Goal: Task Accomplishment & Management: Manage account settings

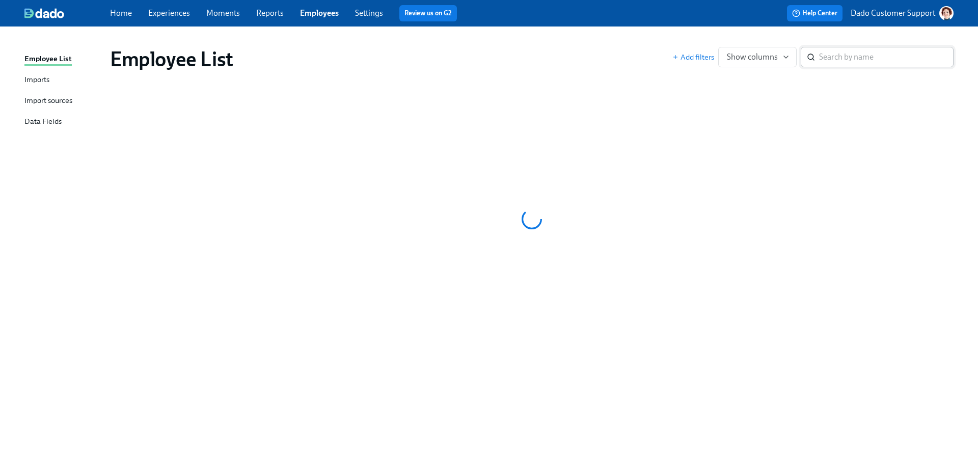
click at [831, 55] on input "search" at bounding box center [886, 57] width 135 height 20
paste input "[PERSON_NAME]"
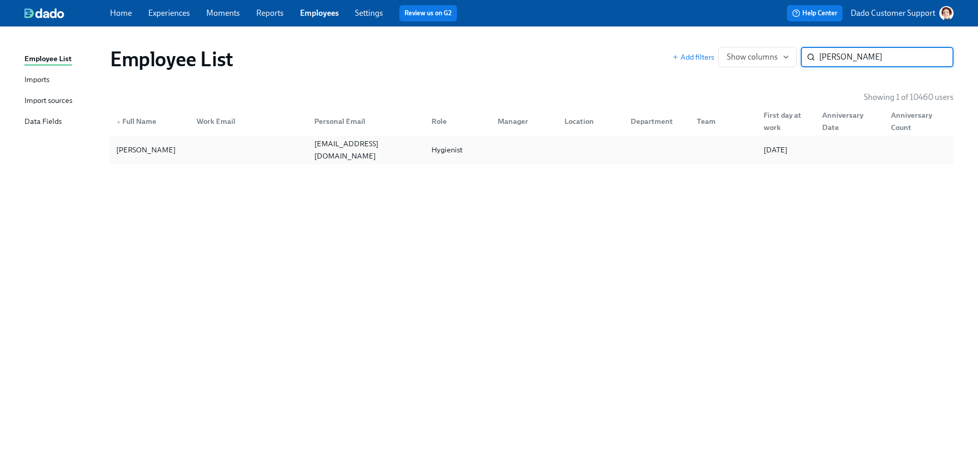
type input "[PERSON_NAME]"
click at [196, 145] on div at bounding box center [247, 150] width 117 height 20
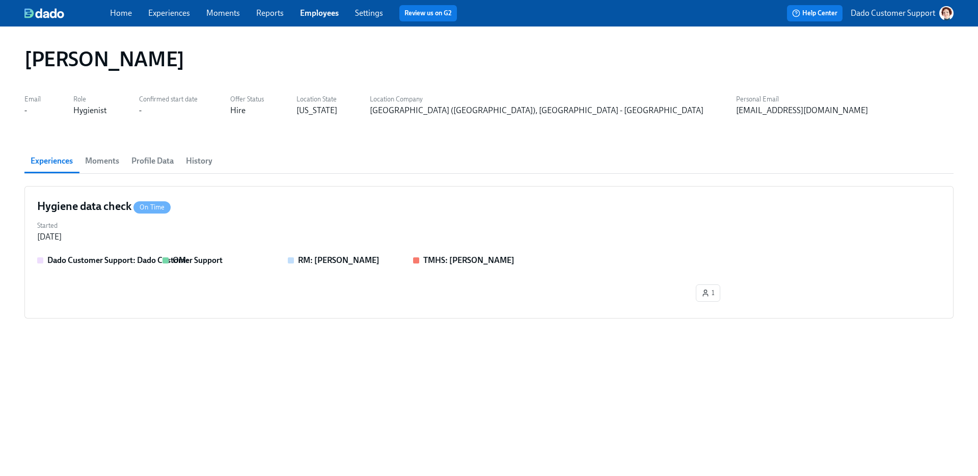
click at [155, 161] on span "Profile Data" at bounding box center [152, 161] width 42 height 14
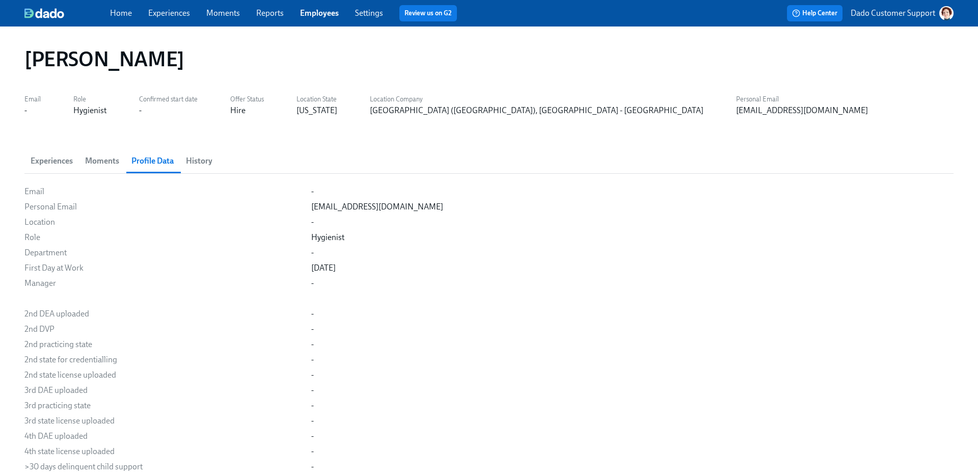
click at [47, 161] on span "Experiences" at bounding box center [52, 161] width 42 height 14
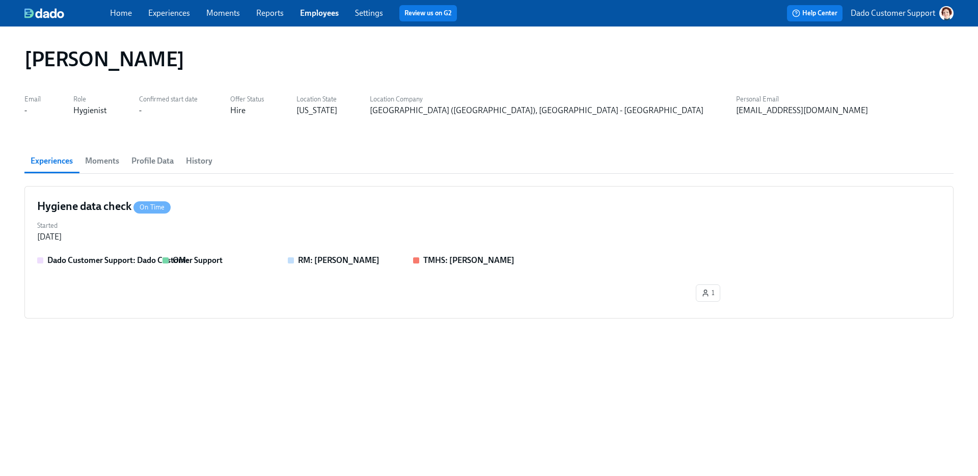
click at [210, 162] on span "History" at bounding box center [199, 161] width 27 height 14
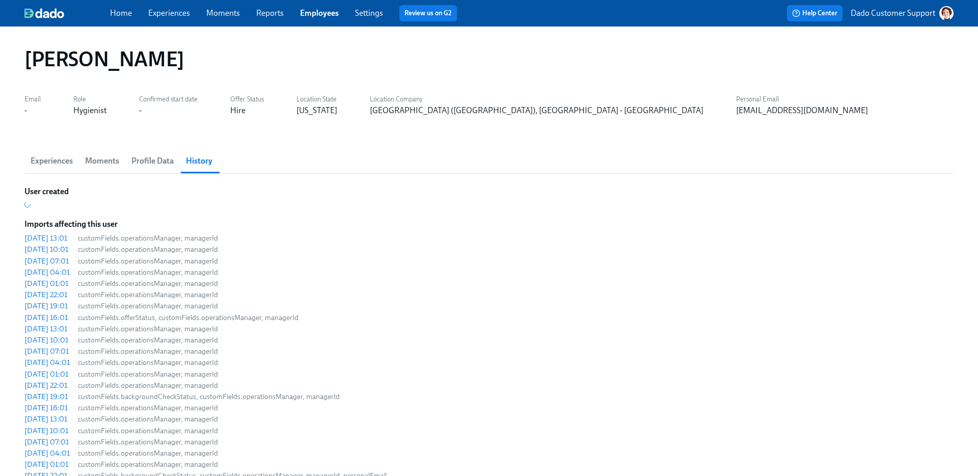
click at [151, 18] on span "Experiences" at bounding box center [169, 13] width 42 height 11
click at [155, 14] on link "Experiences" at bounding box center [169, 13] width 42 height 10
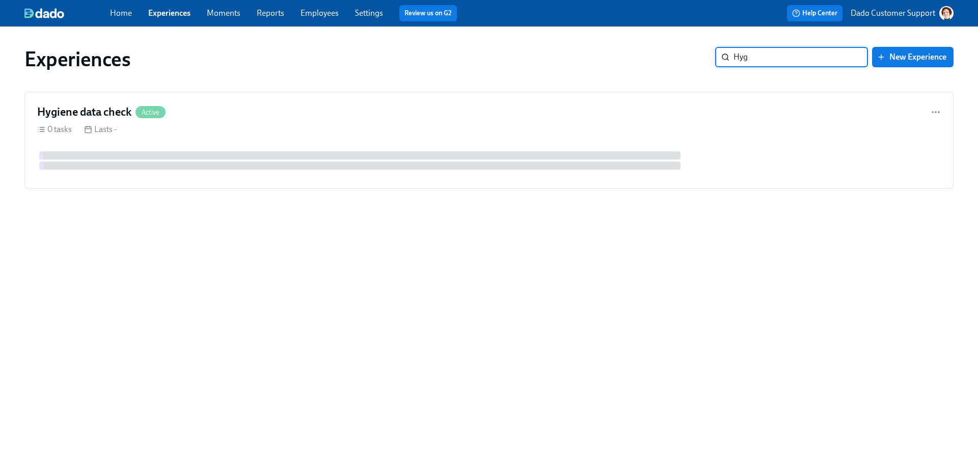
type input "Hygi"
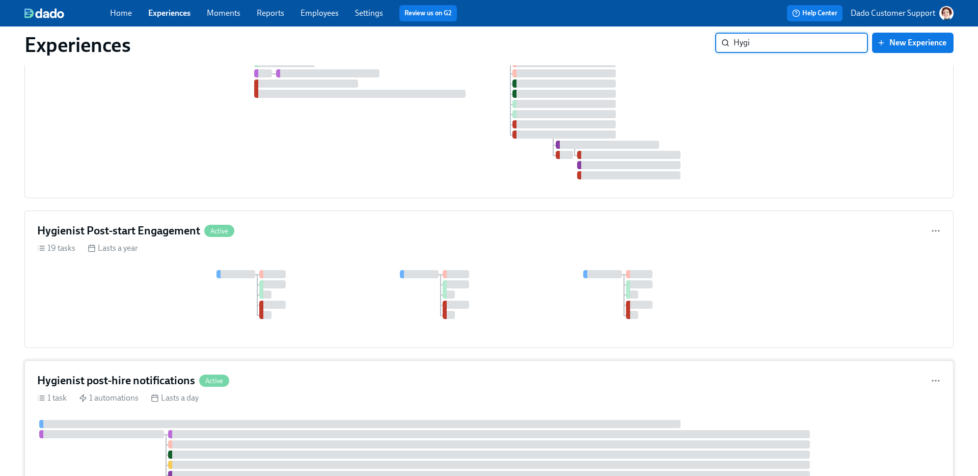
scroll to position [370, 0]
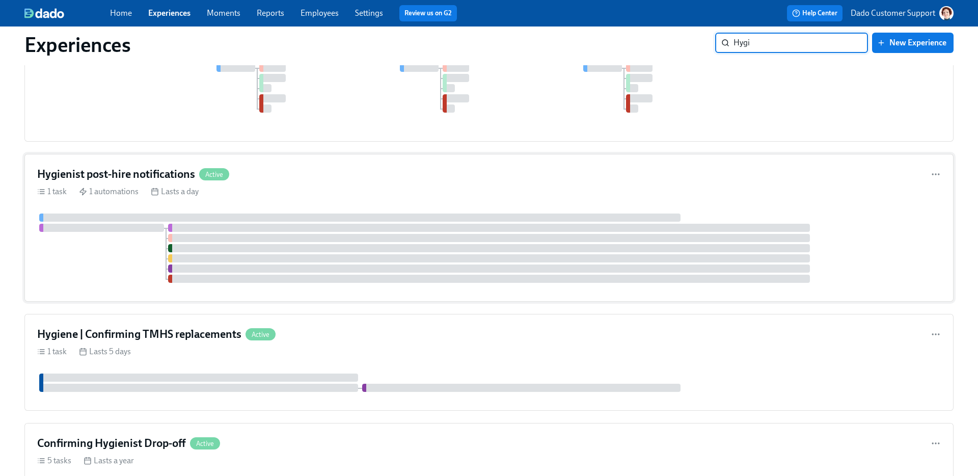
click at [394, 178] on div "Hygienist post-hire notifications Active" at bounding box center [489, 174] width 904 height 15
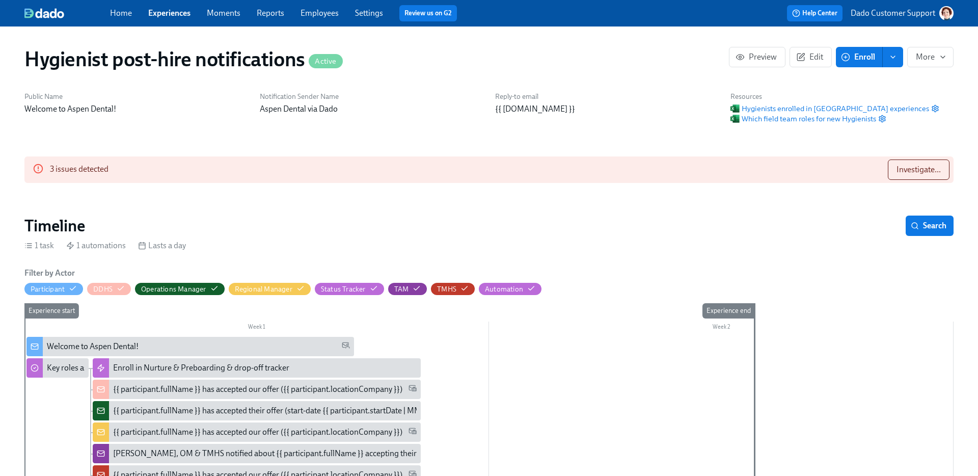
scroll to position [0, 673]
click at [813, 56] on span "Edit" at bounding box center [811, 57] width 25 height 10
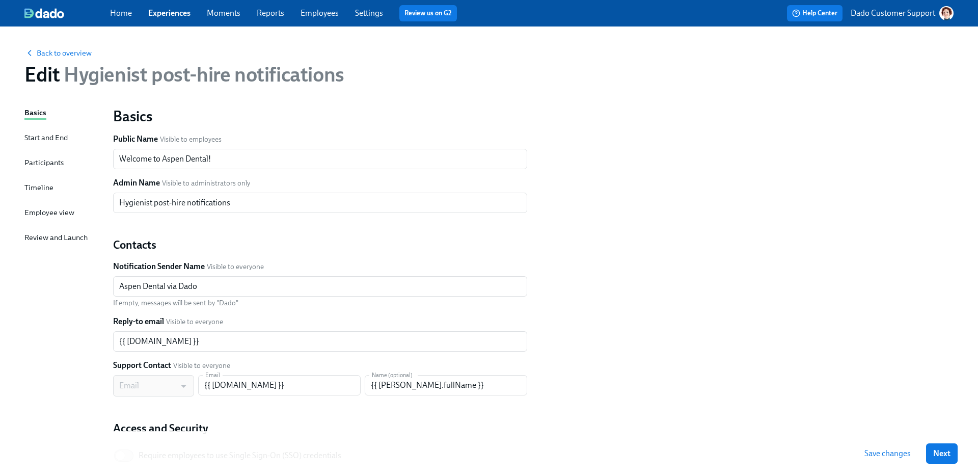
click at [37, 162] on div "Participants" at bounding box center [43, 162] width 39 height 11
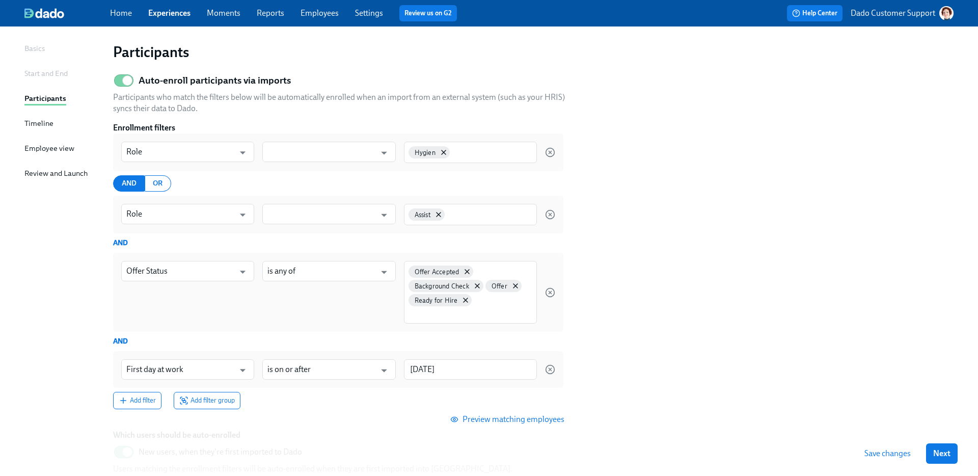
scroll to position [145, 0]
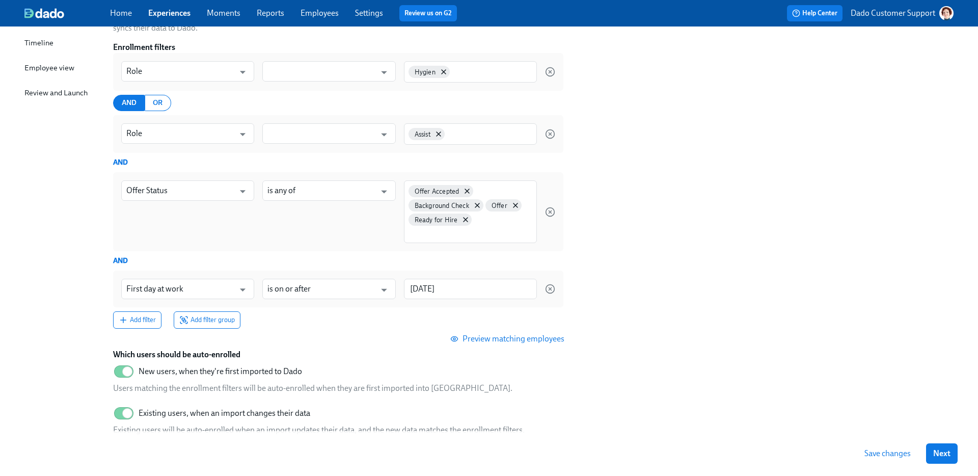
click at [486, 337] on span "Preview matching employees" at bounding box center [509, 339] width 112 height 10
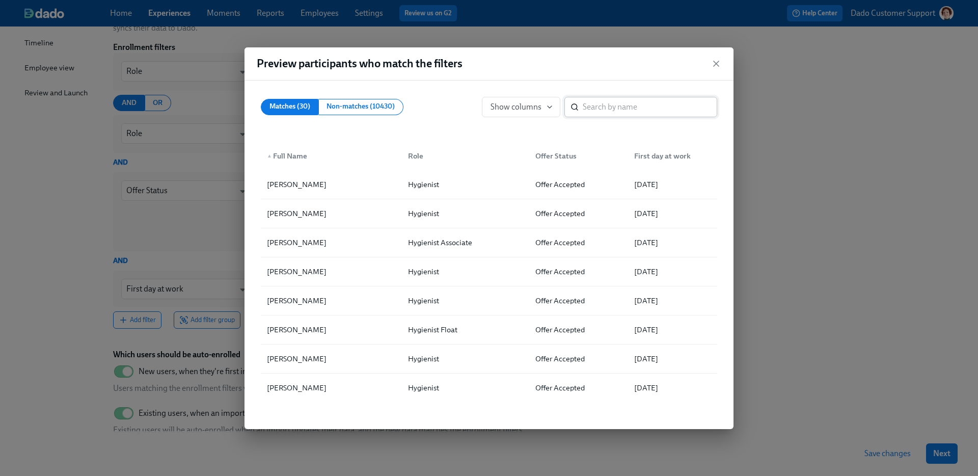
click at [602, 108] on input "search" at bounding box center [650, 107] width 135 height 20
paste input "Kay-Trenia Porter"
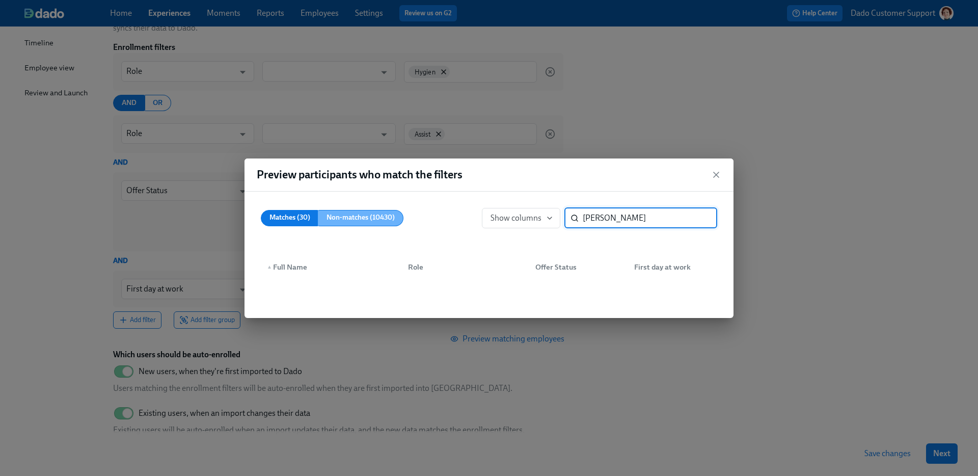
type input "Kay-Trenia Porter"
click at [343, 214] on span "Non-matches (10430)" at bounding box center [361, 217] width 68 height 13
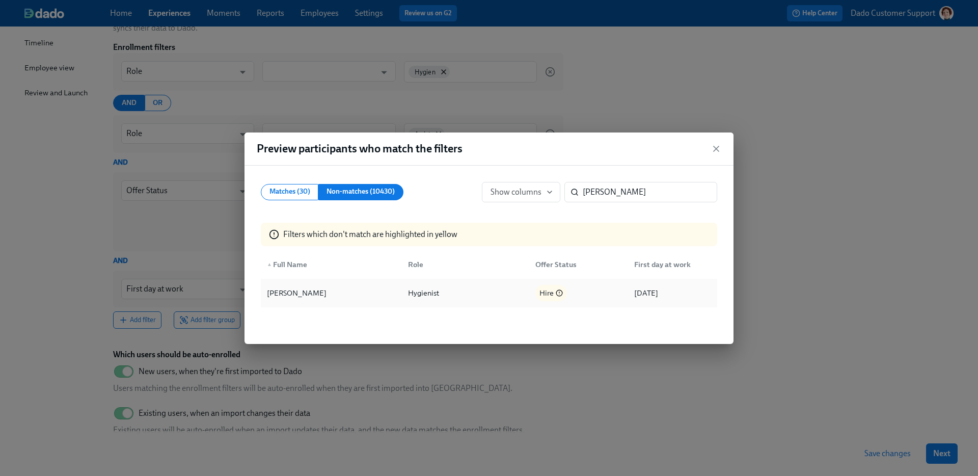
click at [559, 295] on icon at bounding box center [559, 292] width 7 height 7
click at [829, 117] on div "Preview participants who match the filters Matches (30) Non-matches (10430) Sho…" at bounding box center [489, 238] width 978 height 476
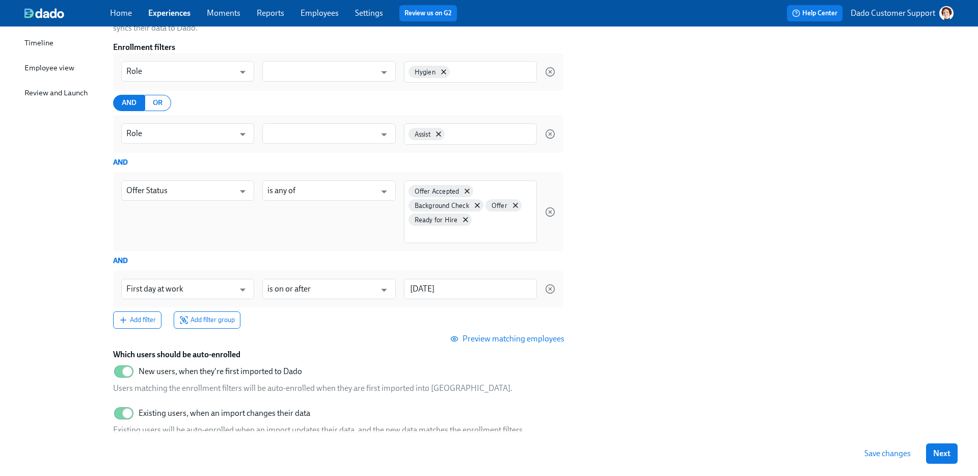
click at [514, 226] on div "Offer Accepted Background Check Offer Ready for Hire" at bounding box center [470, 211] width 133 height 63
click at [603, 246] on section "Auto-enroll participants via imports Participants who match the filters below w…" at bounding box center [533, 216] width 841 height 455
click at [449, 286] on input "2025/06/20" at bounding box center [470, 289] width 133 height 20
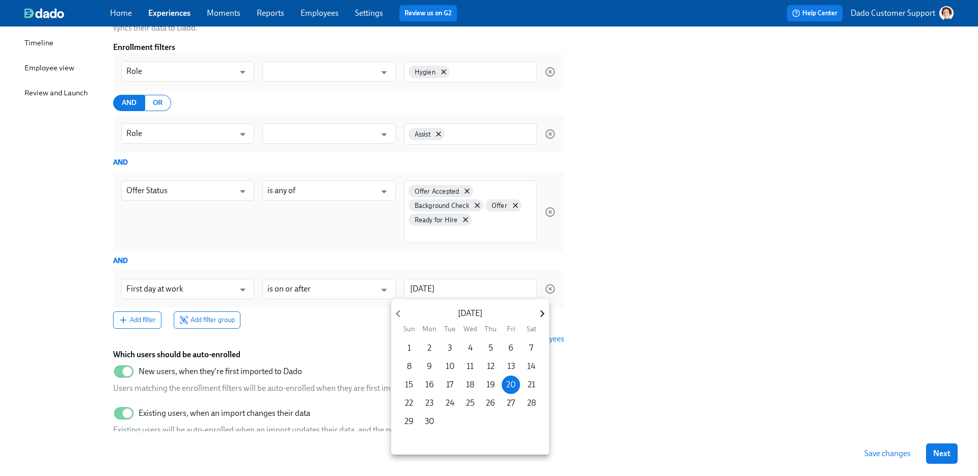
click at [542, 310] on icon "button" at bounding box center [543, 314] width 14 height 14
click at [508, 370] on p "12" at bounding box center [512, 366] width 8 height 11
click at [707, 319] on div at bounding box center [489, 238] width 978 height 476
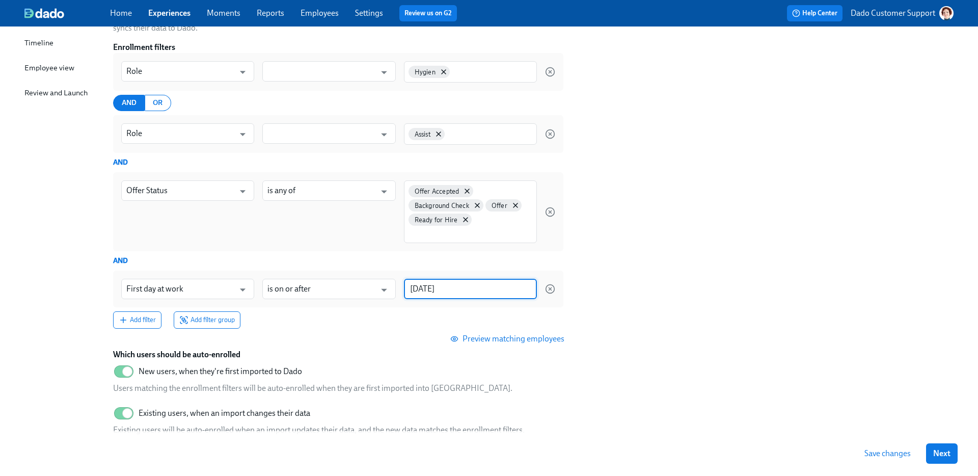
click at [481, 289] on input "2025/09/12" at bounding box center [470, 289] width 133 height 20
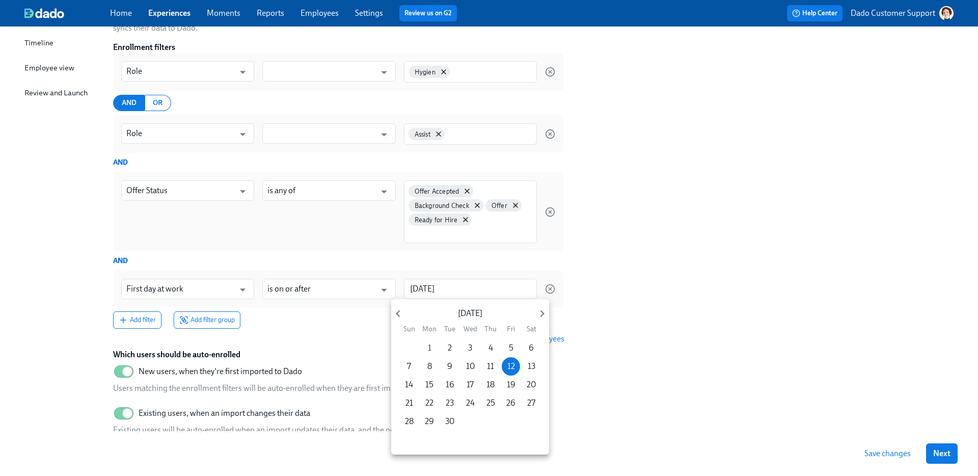
click at [432, 347] on span "1" at bounding box center [429, 347] width 18 height 11
type input "2025/09/01"
click at [710, 289] on div at bounding box center [489, 238] width 978 height 476
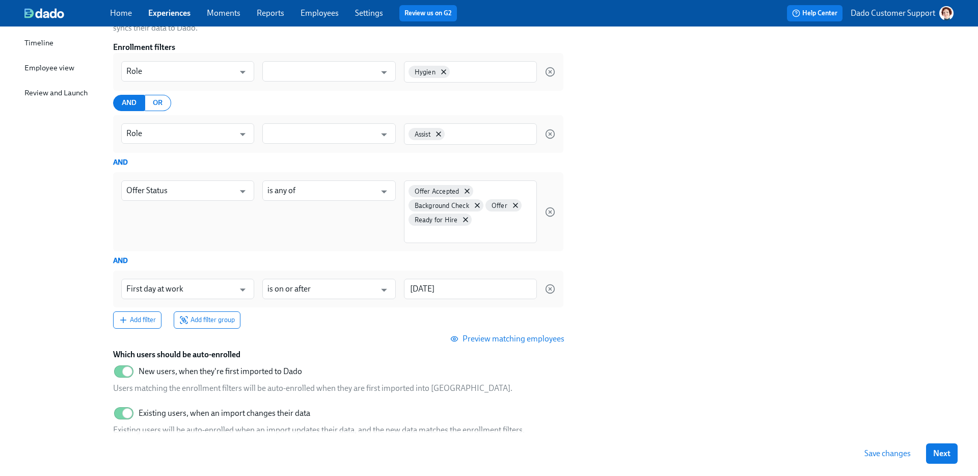
click at [885, 446] on button "Save changes" at bounding box center [888, 453] width 61 height 20
click at [323, 14] on link "Employees" at bounding box center [320, 13] width 38 height 10
click at [497, 219] on div "Offer Accepted Background Check Offer Ready for Hire" at bounding box center [470, 211] width 133 height 63
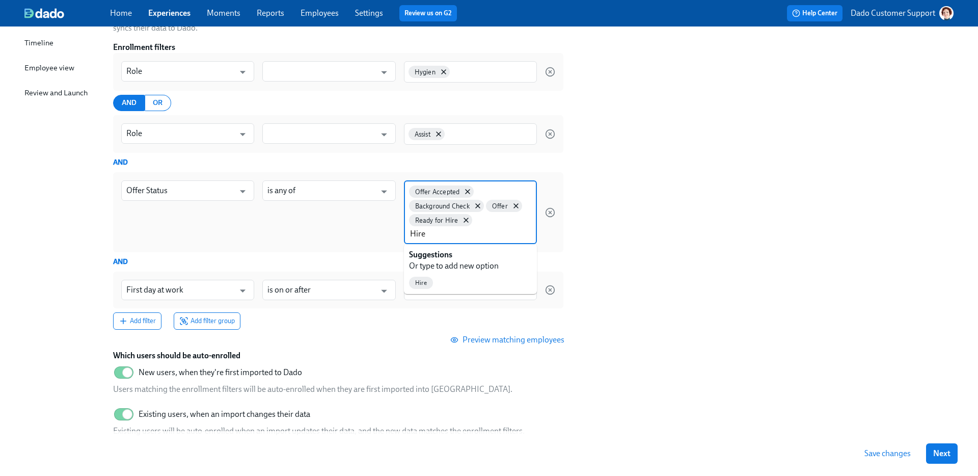
type input "Hire"
click at [621, 227] on section "Auto-enroll participants via imports Participants who match the filters below w…" at bounding box center [533, 216] width 841 height 455
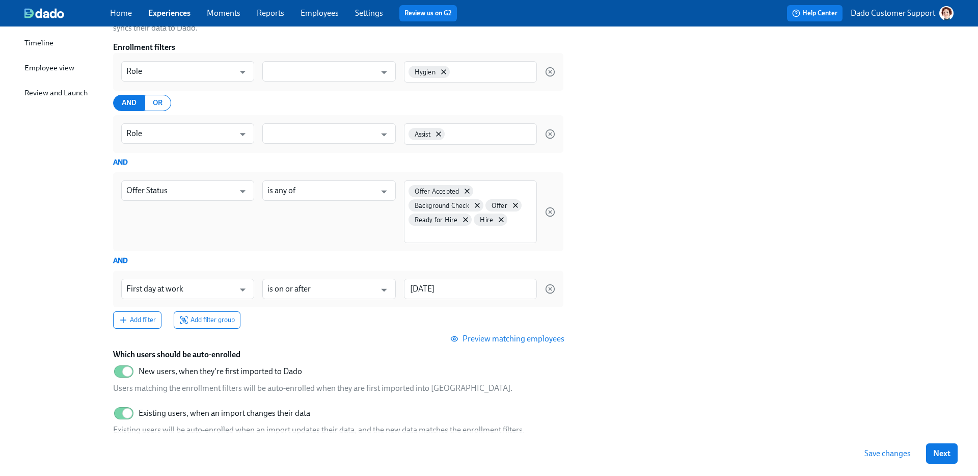
click at [522, 335] on span "Preview matching employees" at bounding box center [509, 339] width 112 height 10
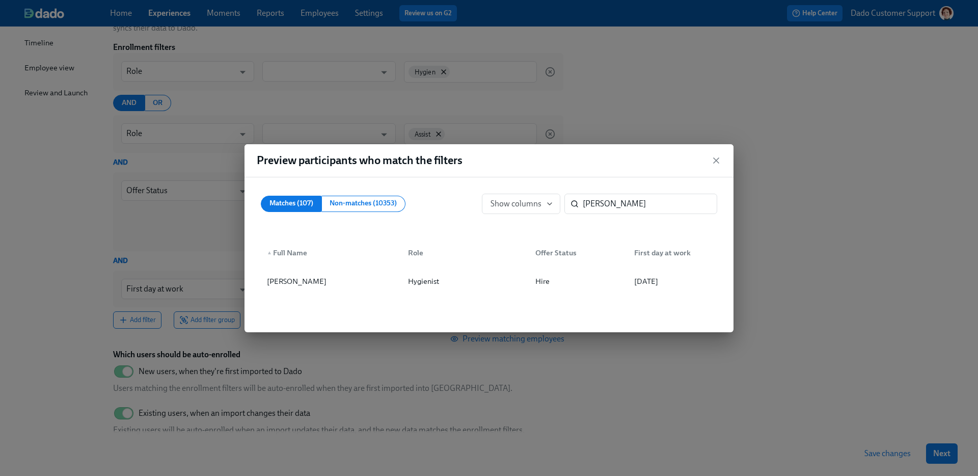
click at [774, 194] on div "Preview participants who match the filters Matches (107) Non-matches (10353) Sh…" at bounding box center [489, 238] width 978 height 476
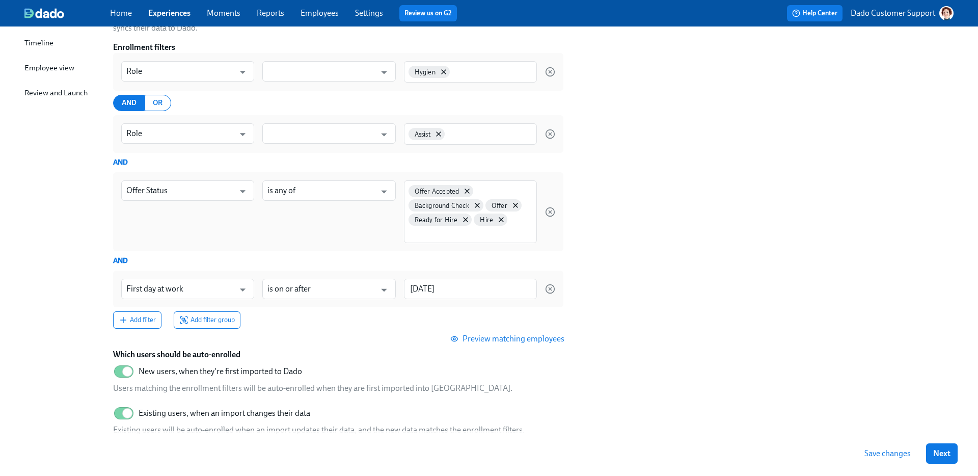
drag, startPoint x: 895, startPoint y: 456, endPoint x: 840, endPoint y: 359, distance: 110.9
click at [840, 359] on div "Participants Auto-enroll participants via imports Participants who match the fi…" at bounding box center [533, 219] width 841 height 514
click at [458, 292] on input "2025/09/01" at bounding box center [470, 289] width 133 height 20
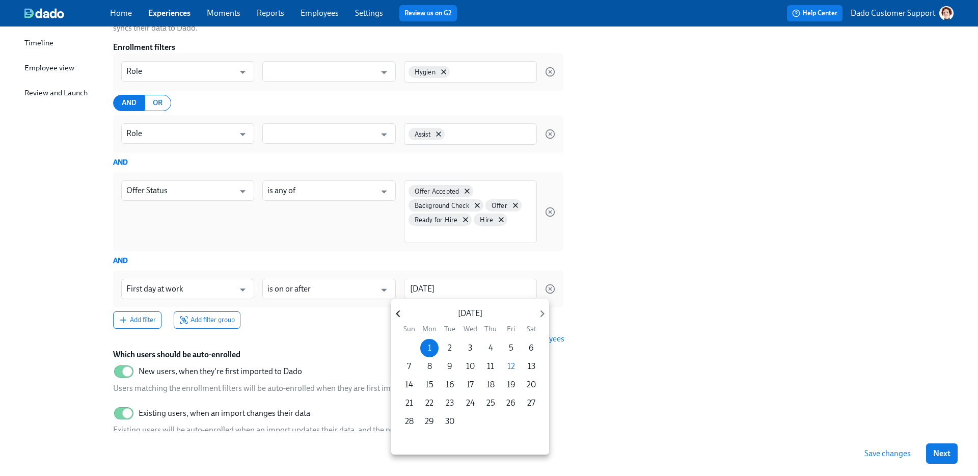
click at [403, 311] on icon "button" at bounding box center [398, 314] width 14 height 14
click at [413, 419] on span "24" at bounding box center [409, 421] width 18 height 11
type input "2025/08/24"
click at [667, 364] on div at bounding box center [489, 238] width 978 height 476
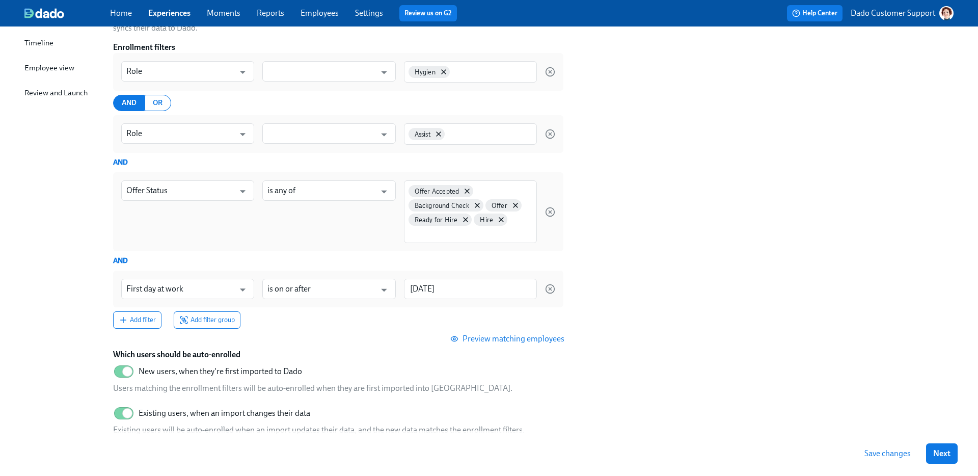
click at [483, 341] on span "Preview matching employees" at bounding box center [509, 339] width 112 height 10
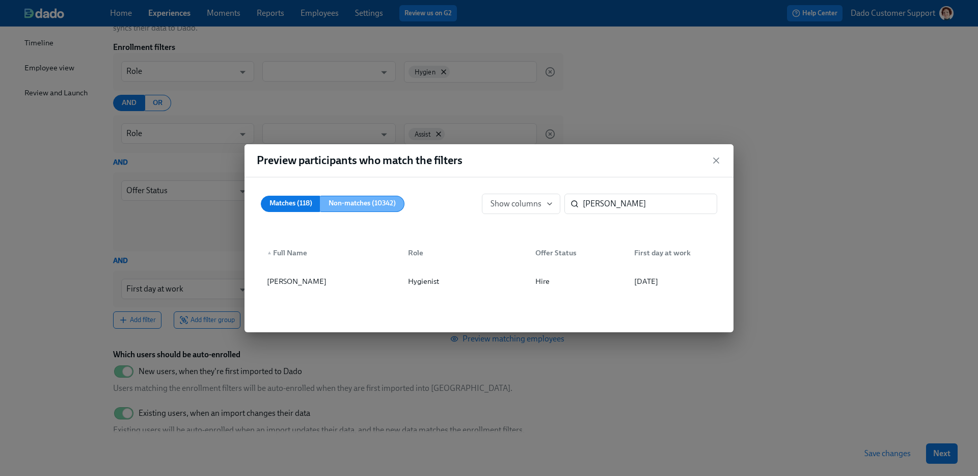
click at [348, 204] on span "Non-matches (10342)" at bounding box center [362, 203] width 67 height 13
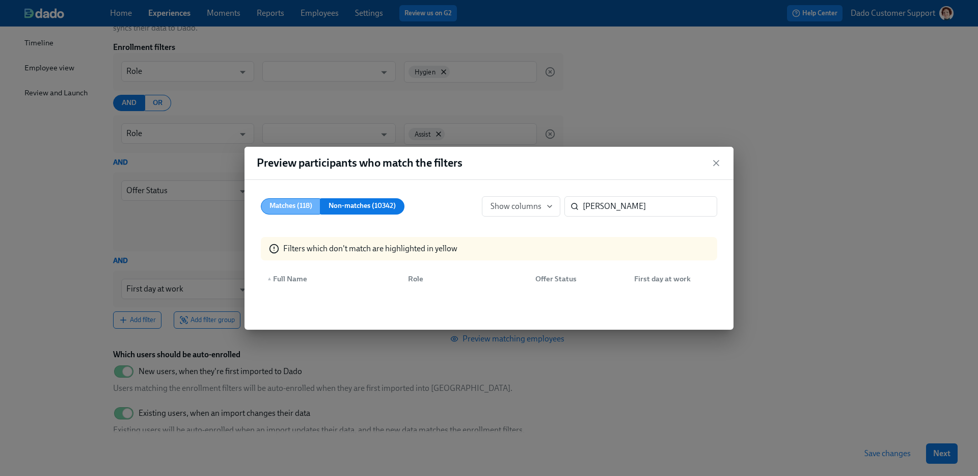
click at [288, 202] on span "Matches (118)" at bounding box center [291, 206] width 43 height 13
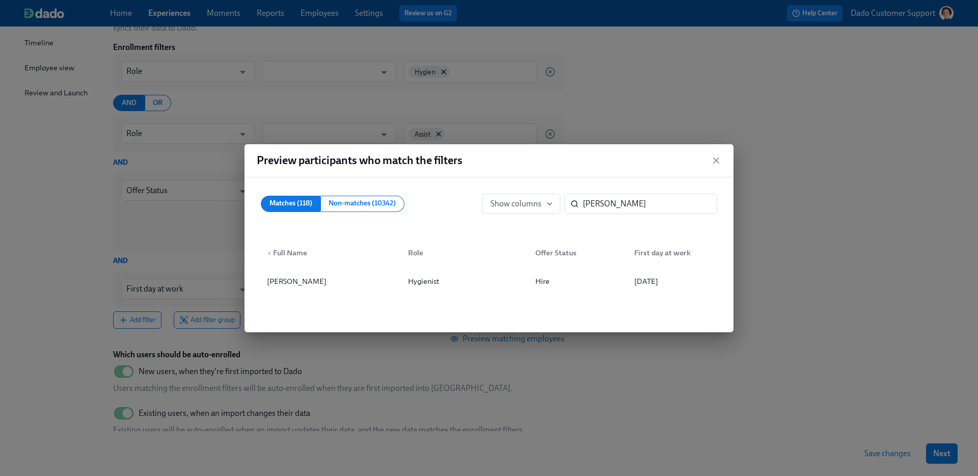
click at [874, 239] on div "Preview participants who match the filters Matches (118) Non-matches (10342) Sh…" at bounding box center [489, 238] width 978 height 476
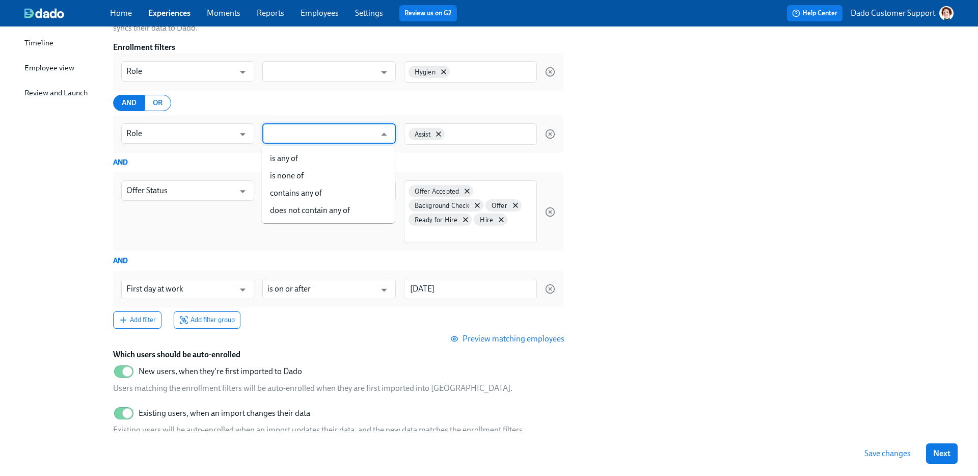
click at [345, 141] on input "text" at bounding box center [322, 133] width 108 height 20
click at [301, 210] on li "does not contain any of" at bounding box center [328, 210] width 133 height 17
type input "does not contain any of"
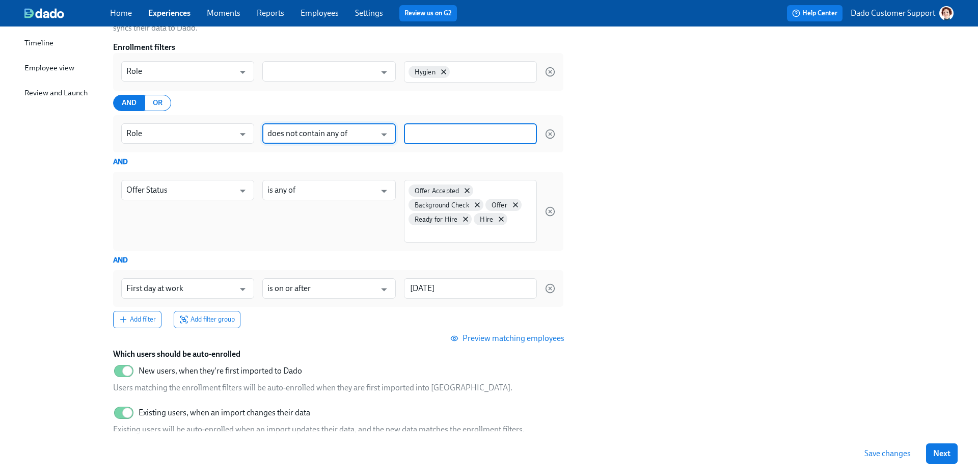
click at [450, 137] on input at bounding box center [470, 133] width 123 height 11
type input "Assist"
click at [354, 68] on input "text" at bounding box center [322, 71] width 108 height 20
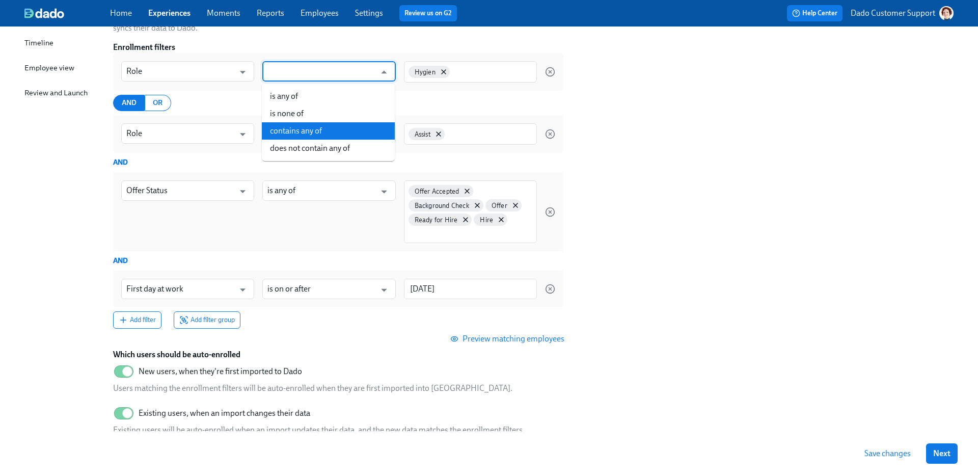
click at [304, 130] on li "contains any of" at bounding box center [328, 130] width 133 height 17
type input "contains any of"
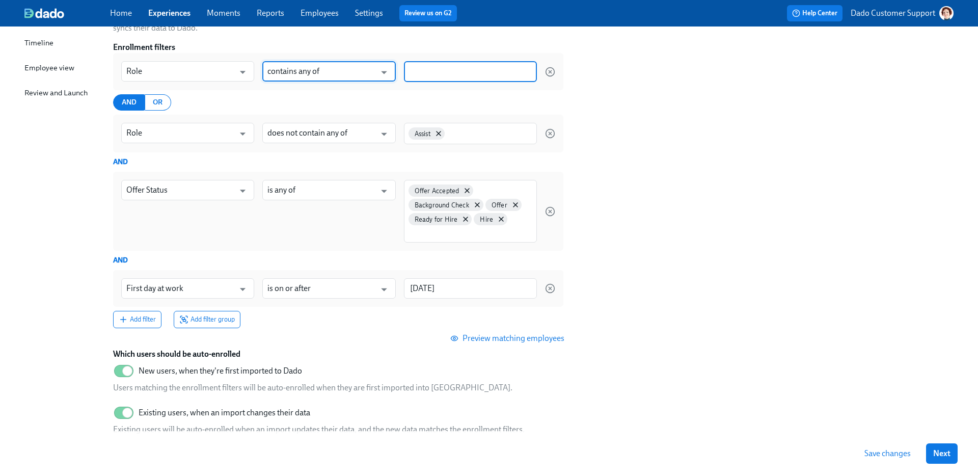
click at [488, 71] on input at bounding box center [470, 71] width 123 height 11
type input "Hygien"
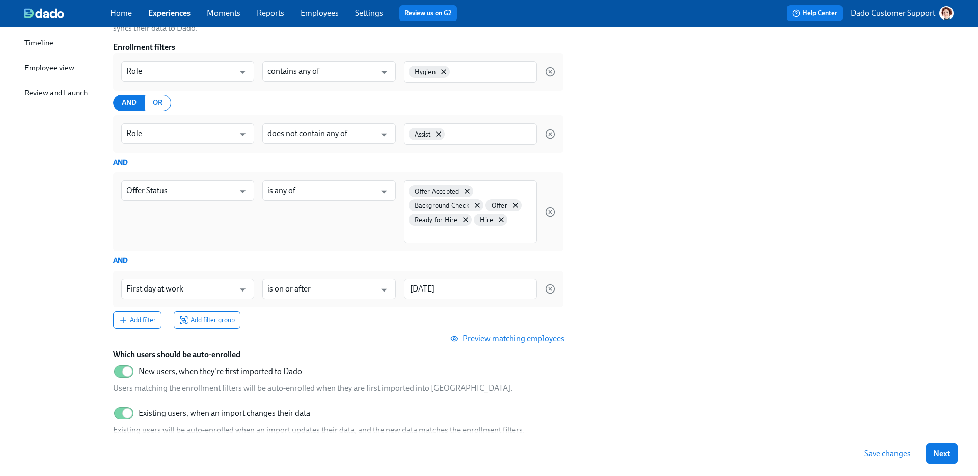
click at [742, 233] on section "Auto-enroll participants via imports Participants who match the filters below w…" at bounding box center [533, 216] width 841 height 455
click at [523, 337] on span "Preview matching employees" at bounding box center [509, 339] width 112 height 10
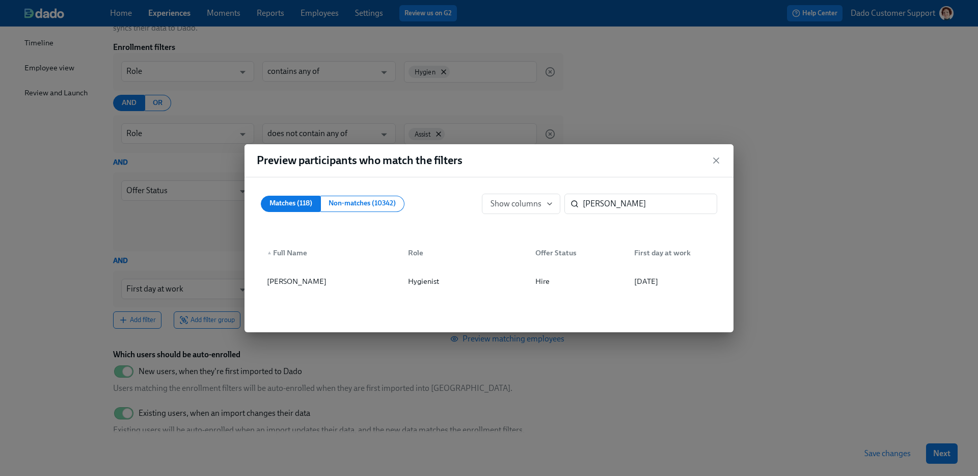
click at [338, 192] on div "Matches (118) Non-matches (10342) Show columns Kay-Trenia Porter ​" at bounding box center [489, 204] width 473 height 37
click at [339, 203] on span "Non-matches (10342)" at bounding box center [362, 203] width 67 height 13
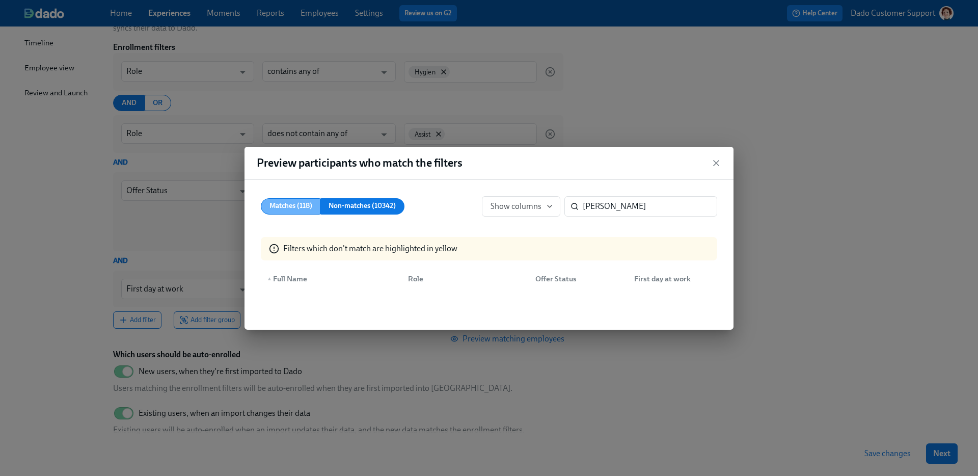
click at [279, 207] on span "Matches (118)" at bounding box center [291, 206] width 43 height 13
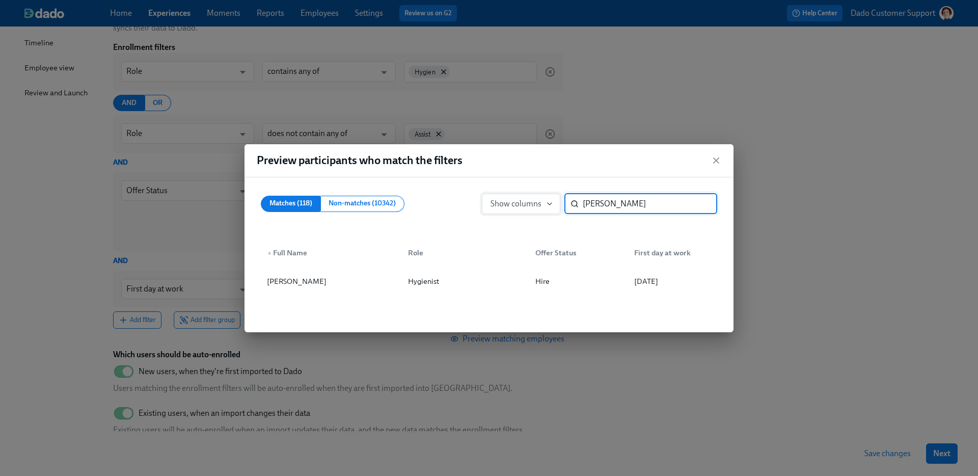
drag, startPoint x: 670, startPoint y: 208, endPoint x: 520, endPoint y: 206, distance: 150.3
click at [520, 206] on div "Show columns Kay-Trenia Porter ​" at bounding box center [599, 204] width 235 height 20
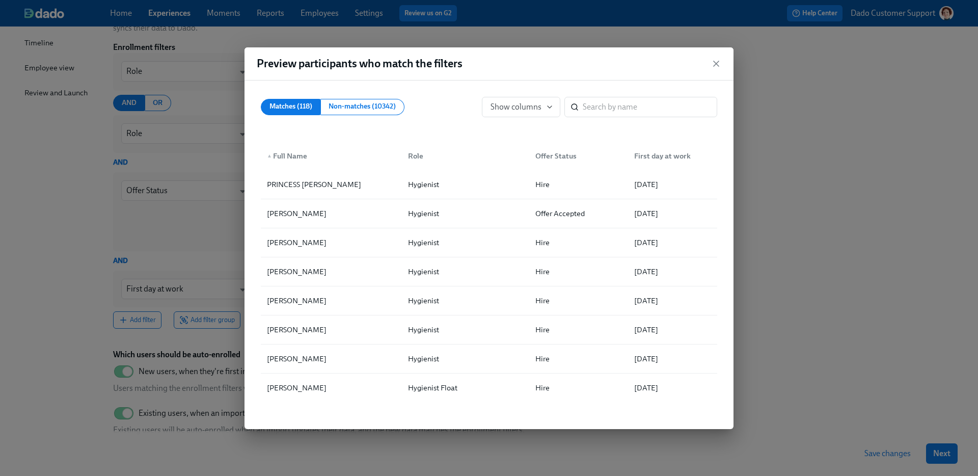
click at [360, 121] on div "Matches (118) Non-matches (10342) Show columns ​" at bounding box center [489, 107] width 473 height 37
click at [359, 112] on span "Non-matches (10342)" at bounding box center [362, 106] width 67 height 13
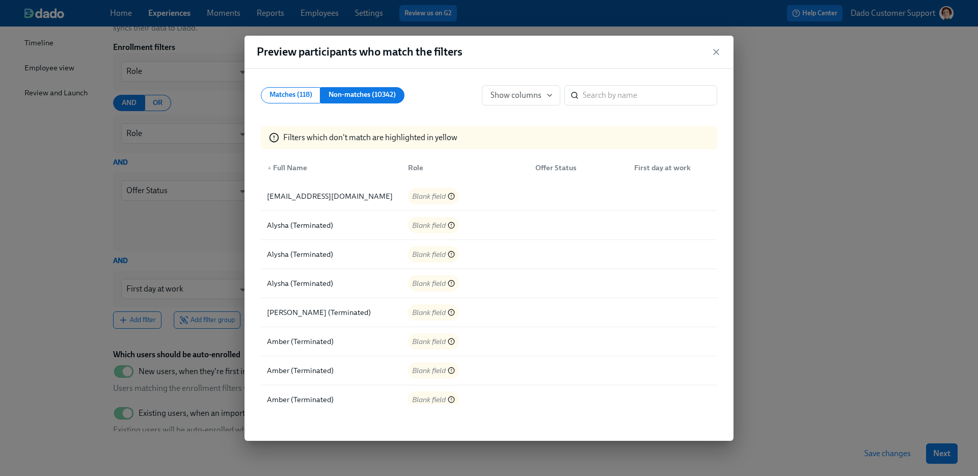
click at [825, 156] on div "Preview participants who match the filters Matches (118) Non-matches (10342) Sh…" at bounding box center [489, 238] width 978 height 476
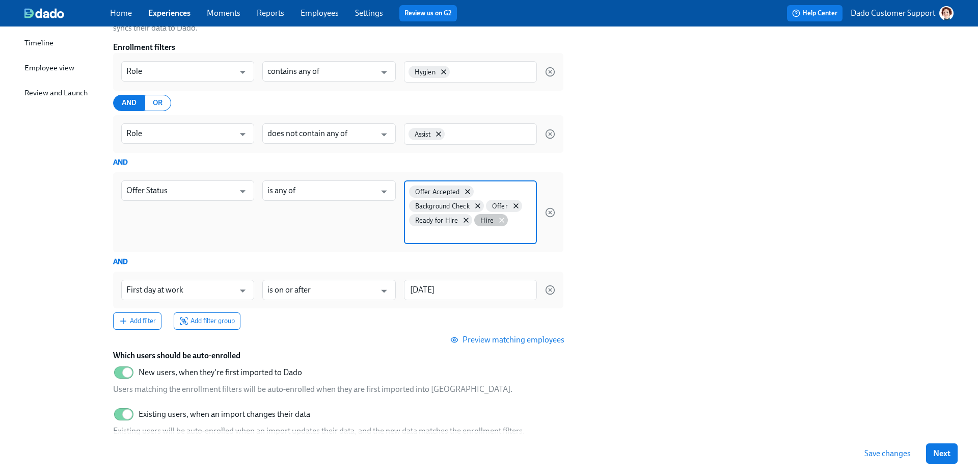
click at [500, 222] on icon at bounding box center [502, 220] width 8 height 8
click at [518, 340] on span "Preview matching employees" at bounding box center [509, 340] width 112 height 10
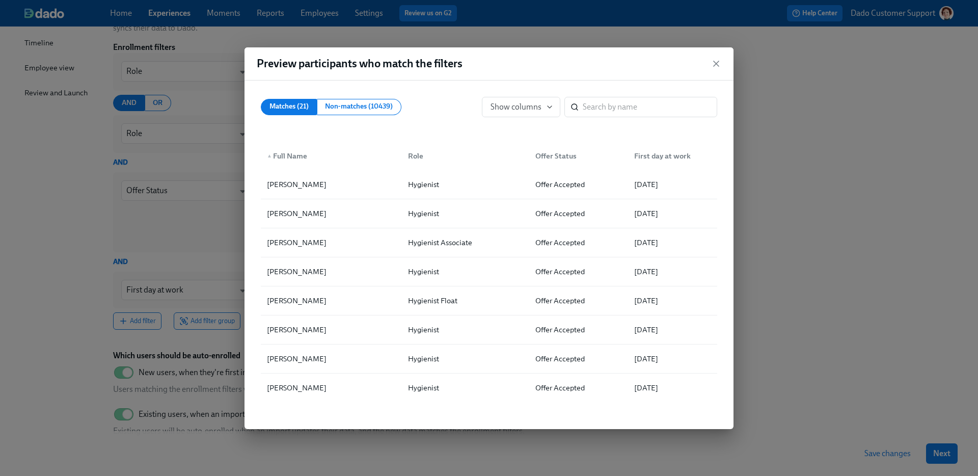
click at [769, 130] on div "Preview participants who match the filters Matches (21) Non-matches (10439) Sho…" at bounding box center [489, 238] width 978 height 476
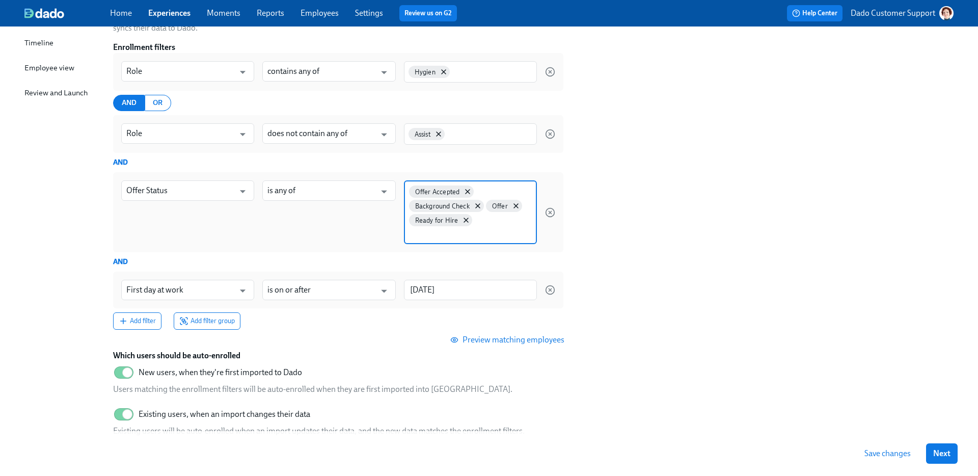
click at [502, 230] on input at bounding box center [470, 233] width 123 height 11
type input "J"
type input "hire"
click at [420, 281] on span "Hire" at bounding box center [421, 283] width 24 height 8
click at [692, 253] on section "Auto-enroll participants via imports Participants who match the filters below w…" at bounding box center [533, 216] width 841 height 455
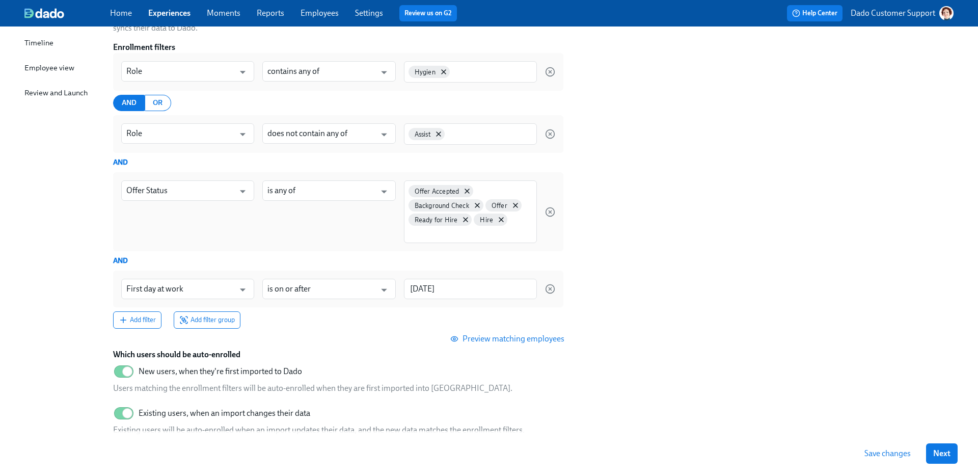
click at [882, 446] on button "Save changes" at bounding box center [888, 453] width 61 height 20
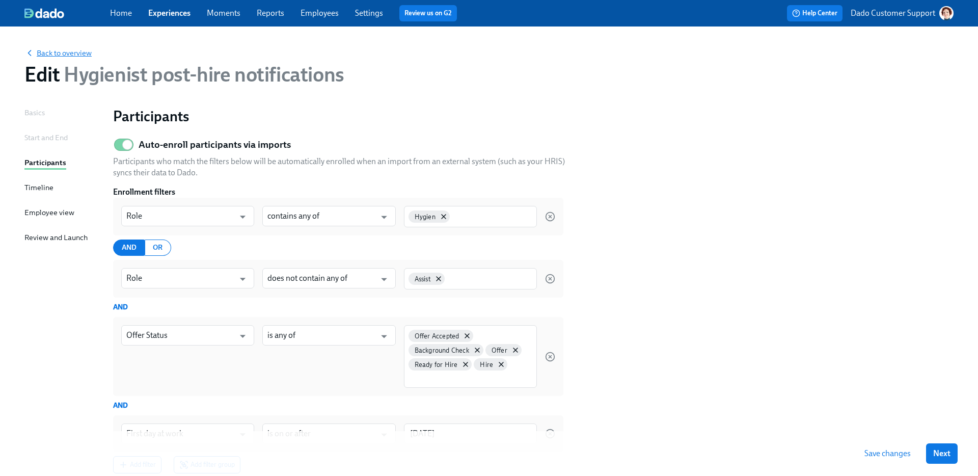
click at [61, 52] on span "Back to overview" at bounding box center [57, 53] width 67 height 10
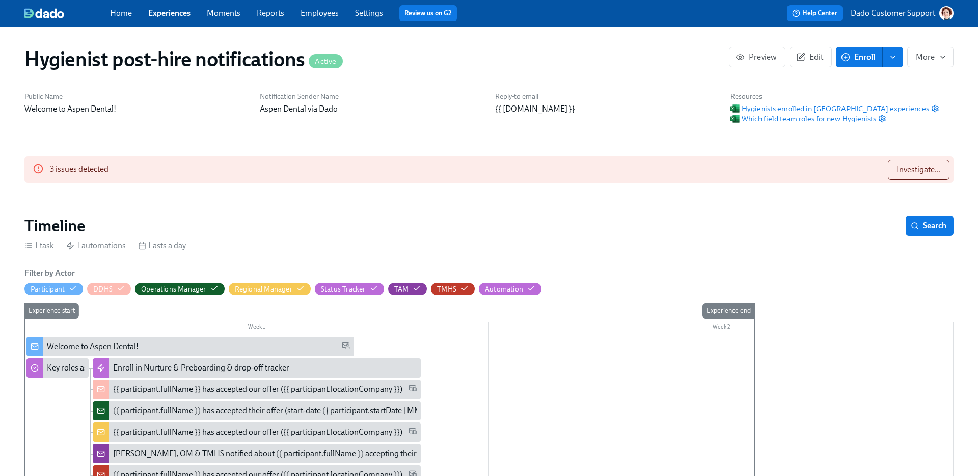
scroll to position [0, 673]
click at [856, 64] on button "Enroll" at bounding box center [859, 57] width 47 height 20
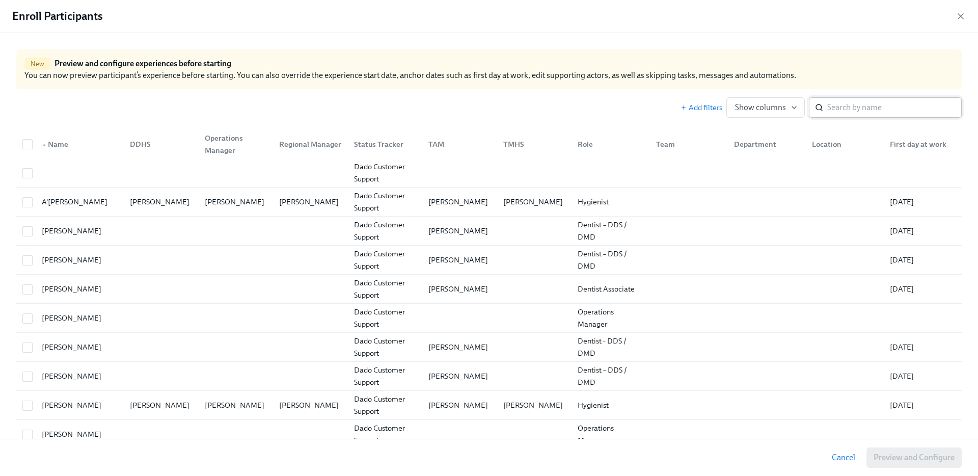
click at [884, 104] on input "search" at bounding box center [895, 107] width 135 height 20
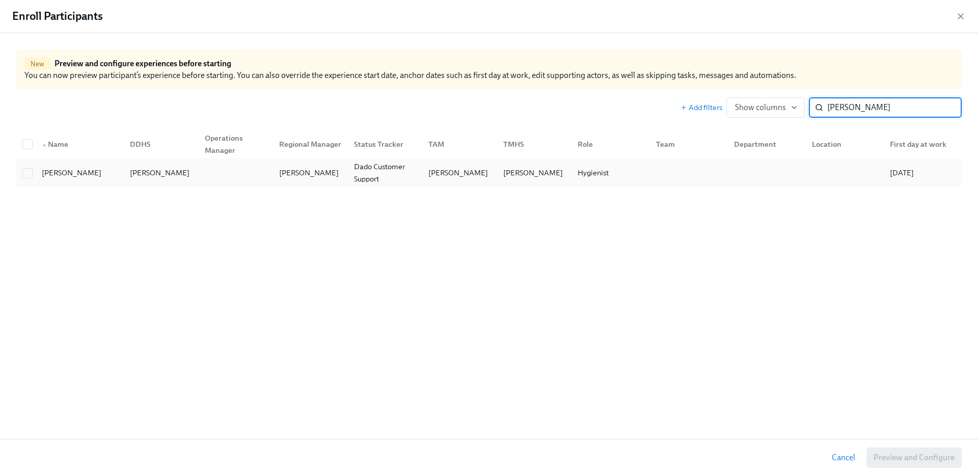
type input "Kay-Tren"
click at [191, 165] on div "Autumn Reid" at bounding box center [159, 173] width 75 height 20
checkbox input "true"
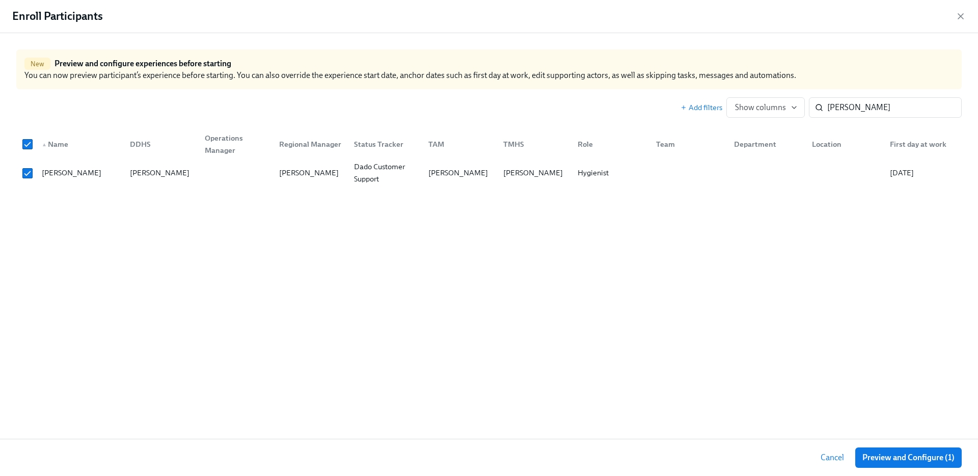
click at [882, 441] on div "Cancel Preview and Configure (1)" at bounding box center [489, 457] width 978 height 37
click at [895, 451] on button "Preview and Configure (1)" at bounding box center [909, 457] width 107 height 20
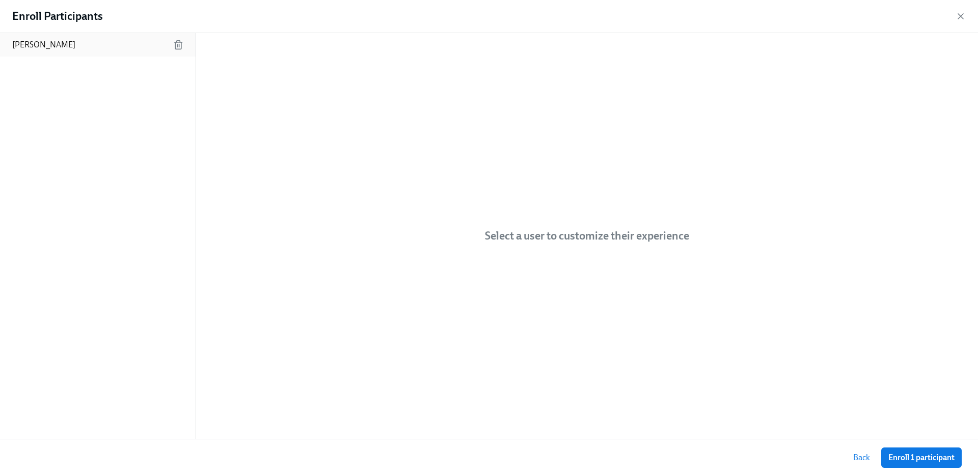
click at [97, 35] on div "Kay-Trenia Porter" at bounding box center [98, 44] width 196 height 23
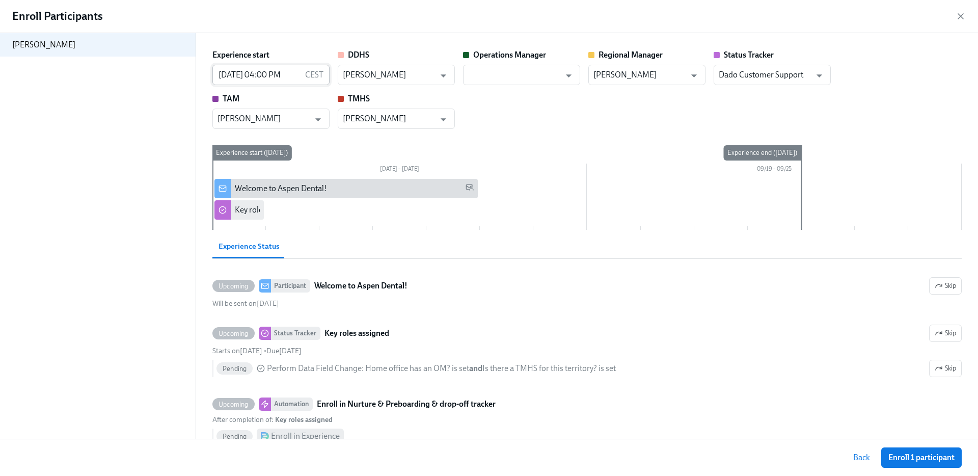
click at [271, 76] on input "09/12/2025 04:00 PM" at bounding box center [257, 75] width 89 height 20
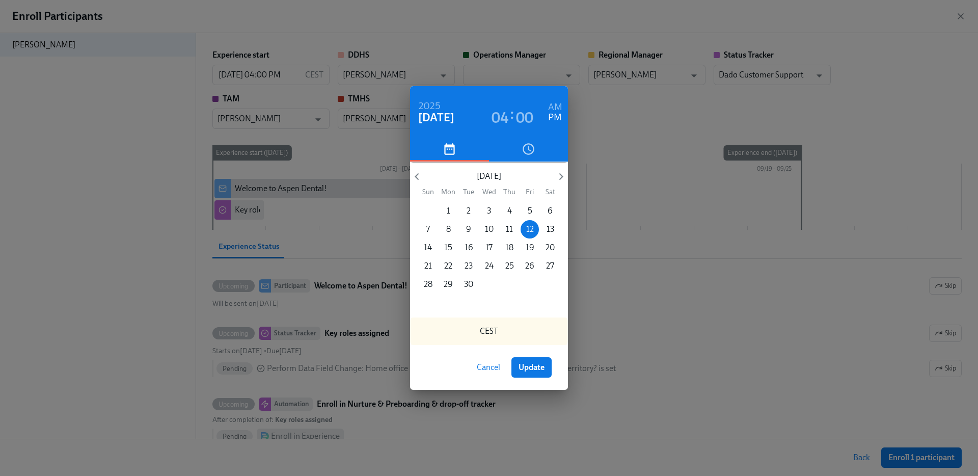
click at [553, 101] on h6 "AM" at bounding box center [555, 107] width 14 height 16
click at [533, 362] on span "Update" at bounding box center [532, 367] width 26 height 10
type input "09/12/2025 04:00 AM"
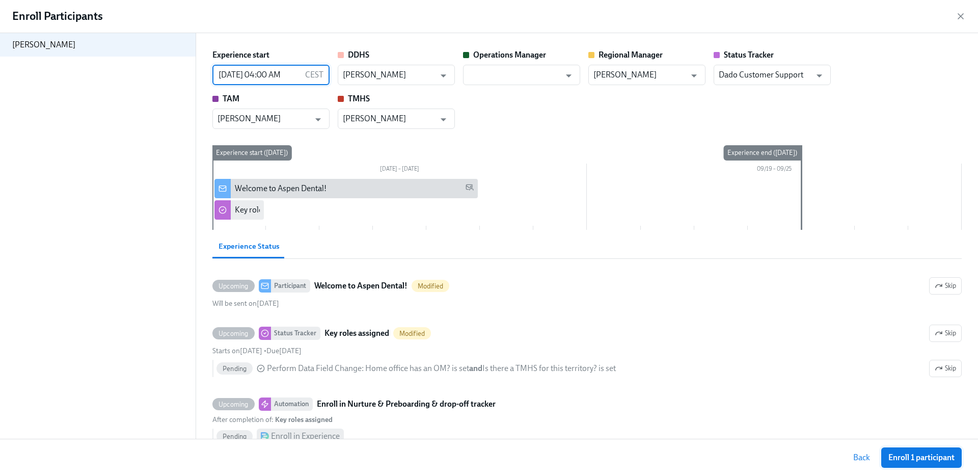
click at [916, 454] on span "Enroll 1 participant" at bounding box center [922, 458] width 66 height 10
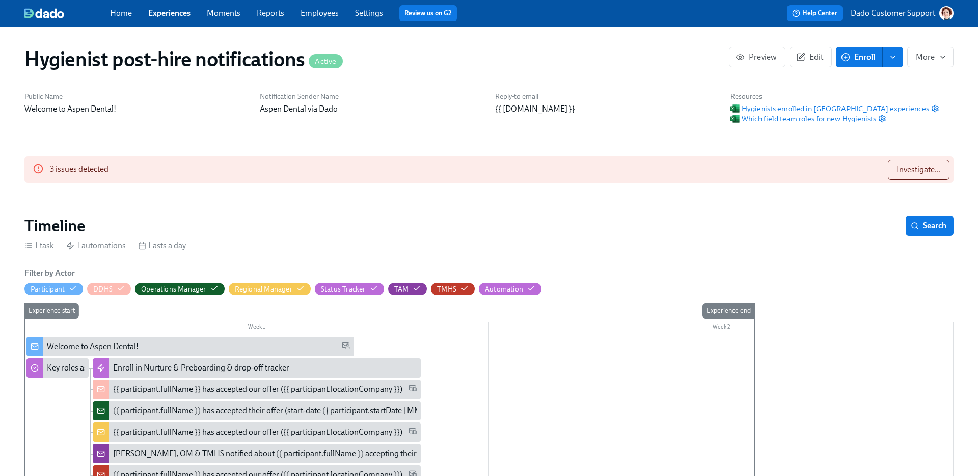
scroll to position [0, 834]
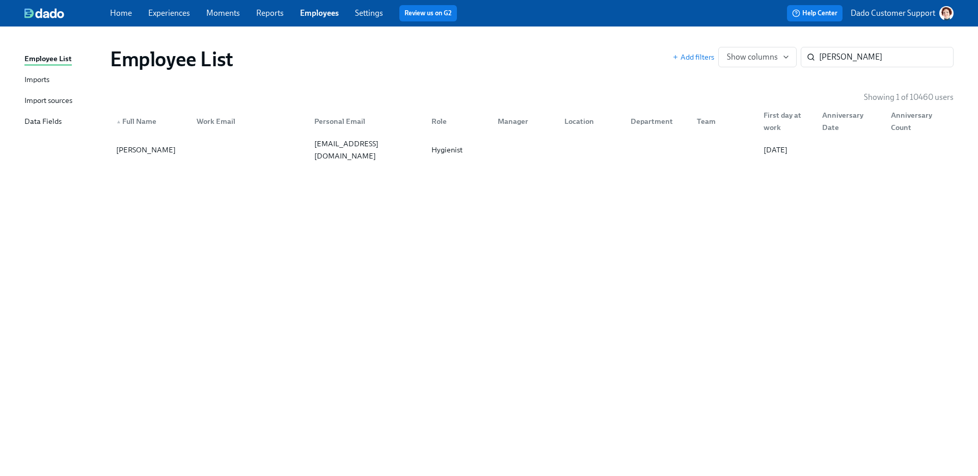
click at [311, 13] on link "Employees" at bounding box center [319, 13] width 39 height 10
click at [380, 140] on div "toothchecker4@gmail.com" at bounding box center [364, 150] width 117 height 20
drag, startPoint x: 862, startPoint y: 45, endPoint x: 871, endPoint y: 69, distance: 25.6
click at [862, 45] on div "Employee List Add filters Show columns Kay-Trenia Porter ​" at bounding box center [532, 59] width 860 height 41
click at [873, 56] on input "[PERSON_NAME]" at bounding box center [886, 57] width 135 height 20
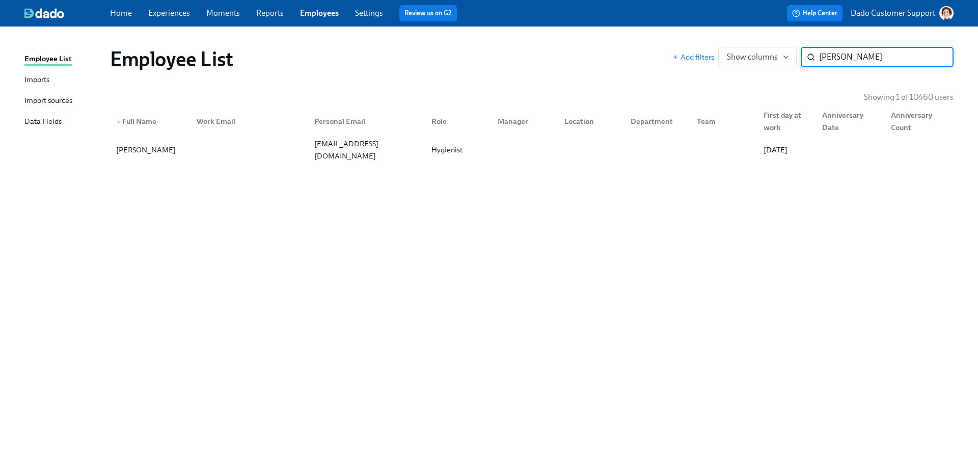
paste input "Sarah Sanders"
type input "Sarah Sanders"
click at [139, 161] on div "Sarah Sanders sarahruthvogel611@gmail.com Hygienist Associate Amanda Hartman 09…" at bounding box center [532, 150] width 844 height 29
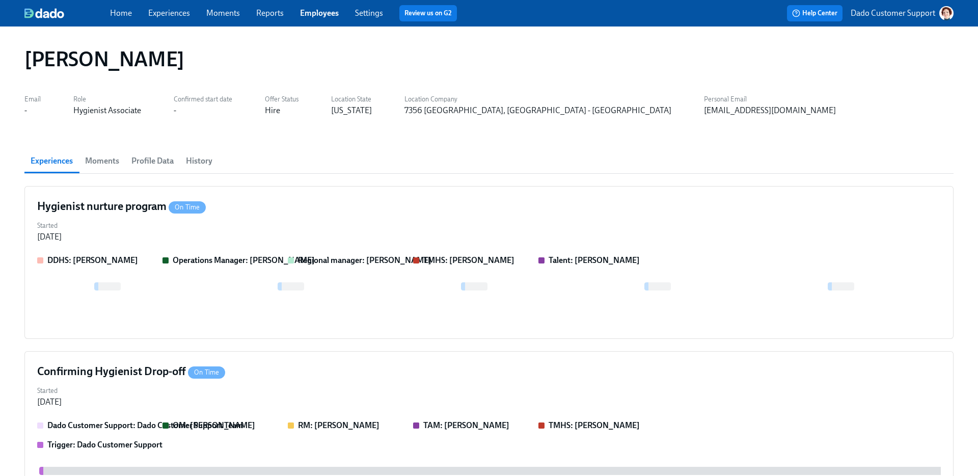
scroll to position [0, 152]
click at [206, 157] on span "History" at bounding box center [199, 161] width 27 height 14
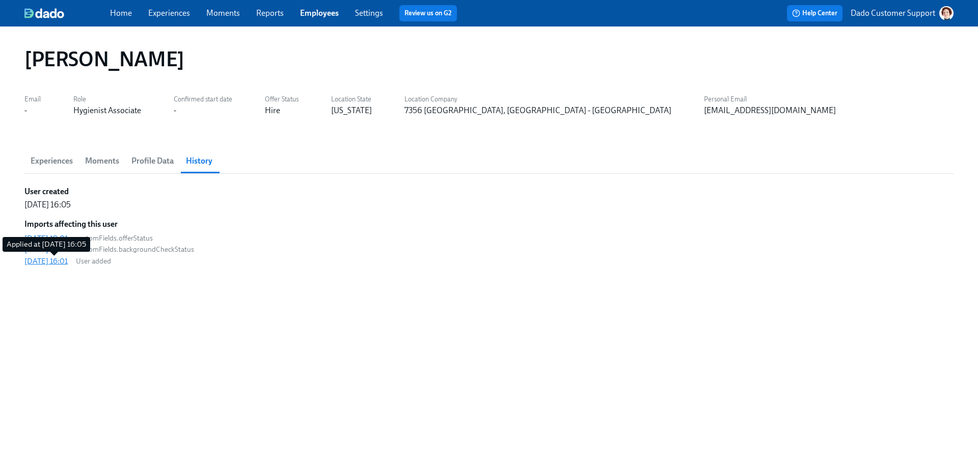
click at [48, 262] on div "[DATE] 16:01" at bounding box center [45, 261] width 43 height 10
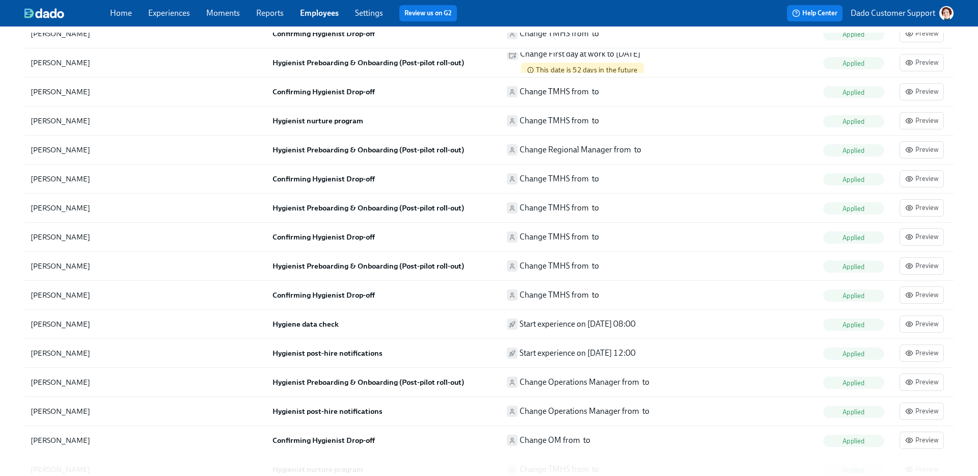
scroll to position [1909, 0]
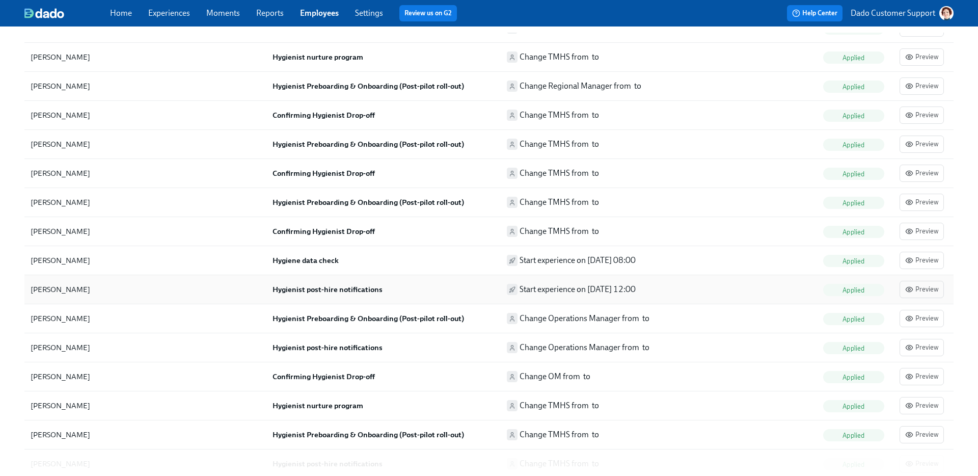
type input "Sarah"
drag, startPoint x: 602, startPoint y: 294, endPoint x: 656, endPoint y: 294, distance: 54.0
click at [636, 294] on p "Start experience on 2025/09/10 12:00" at bounding box center [578, 289] width 116 height 11
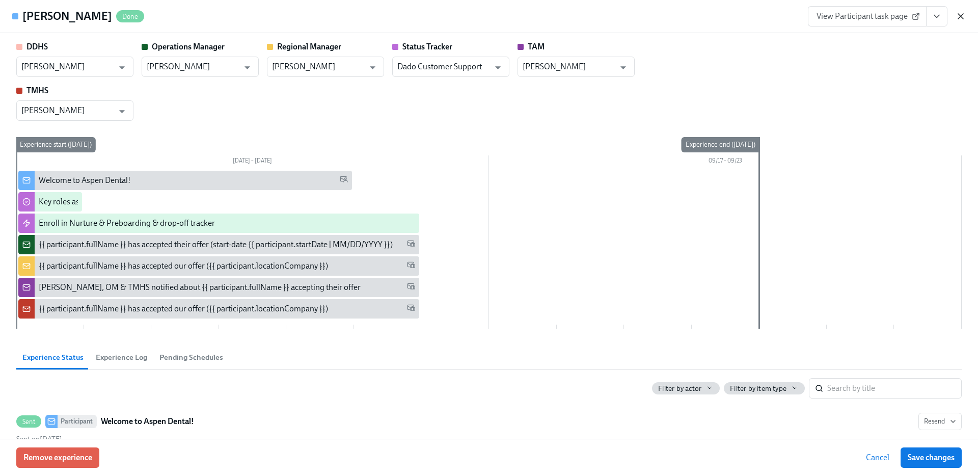
click at [964, 16] on icon "button" at bounding box center [961, 16] width 10 height 10
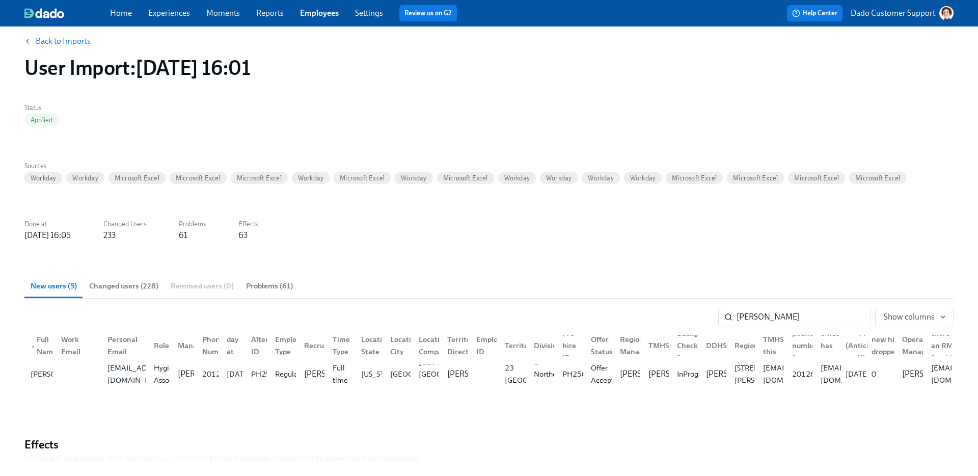
scroll to position [0, 0]
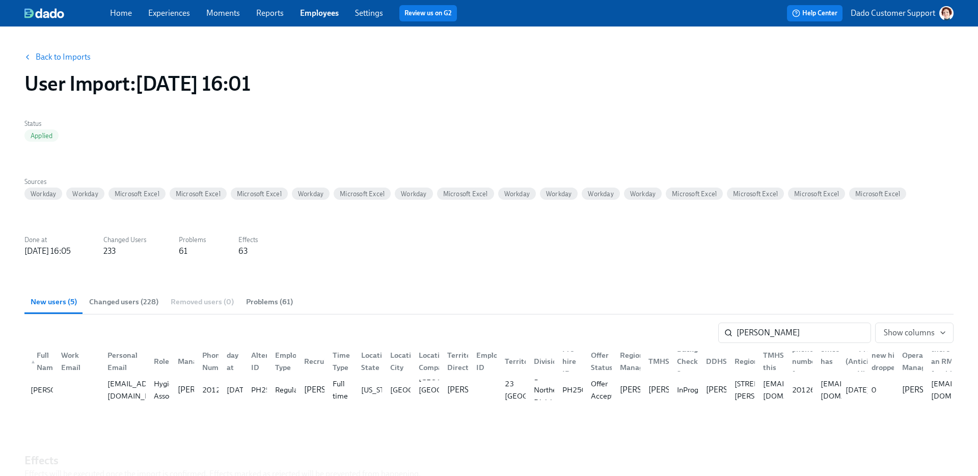
drag, startPoint x: 250, startPoint y: 85, endPoint x: 371, endPoint y: 85, distance: 120.8
click at [366, 85] on div "User Import : 2025/09/10 16:01" at bounding box center [489, 83] width 930 height 24
copy h1 "16:01"
click at [322, 12] on link "Employees" at bounding box center [319, 13] width 39 height 10
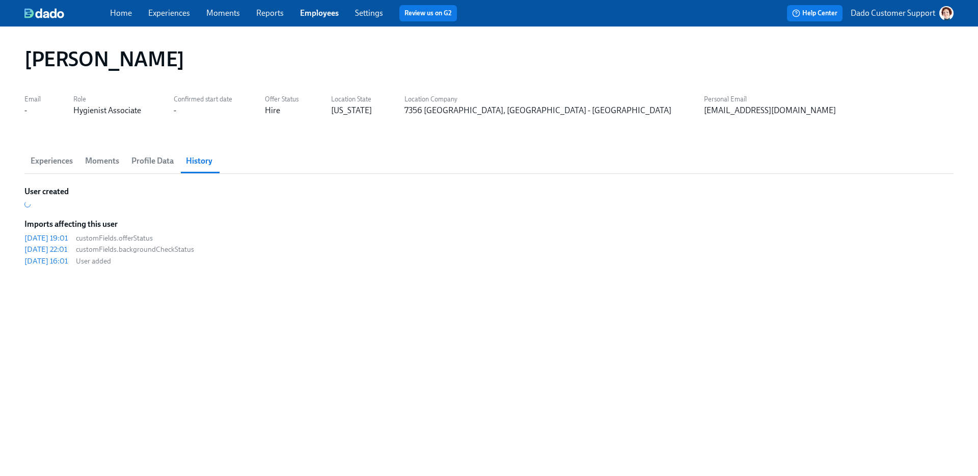
click at [37, 147] on div "Sarah Sanders Email - Role Hygienist Associate Confirmed start date - Offer Sta…" at bounding box center [489, 245] width 930 height 413
click at [43, 163] on span "Experiences" at bounding box center [52, 161] width 42 height 14
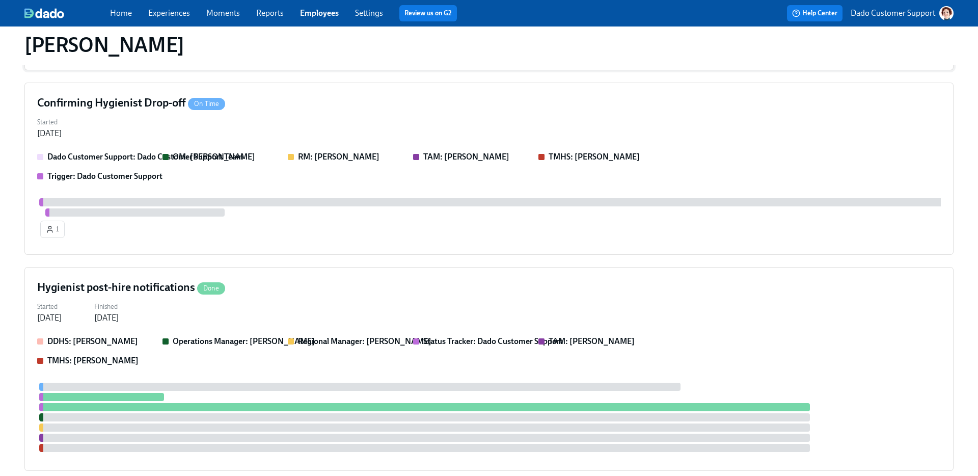
scroll to position [378, 0]
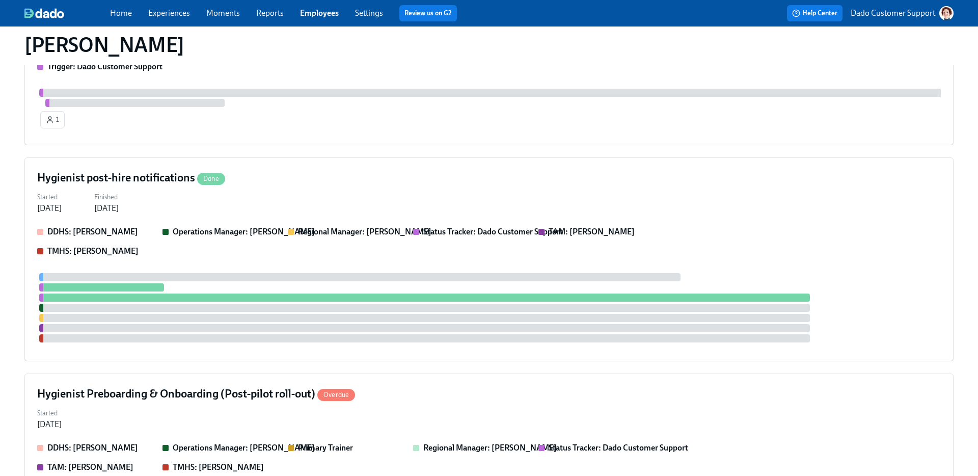
click at [239, 321] on div at bounding box center [489, 307] width 904 height 69
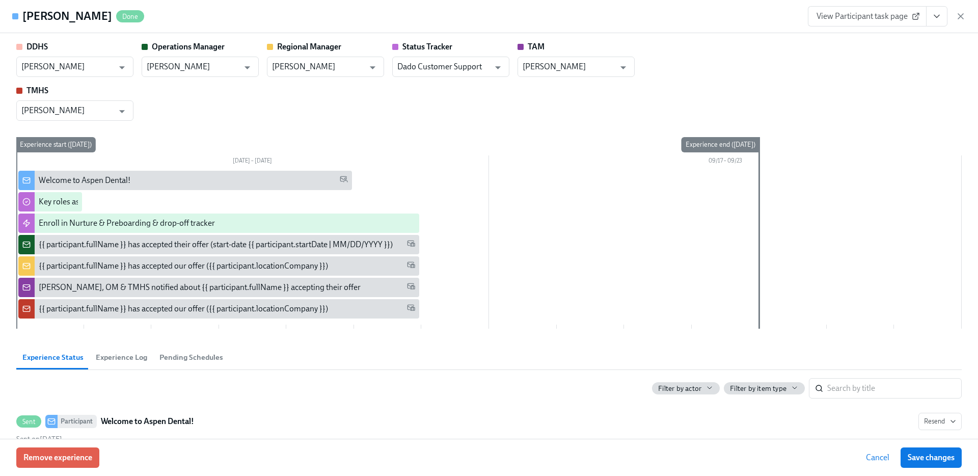
click at [121, 363] on button "Experience Log" at bounding box center [122, 357] width 64 height 24
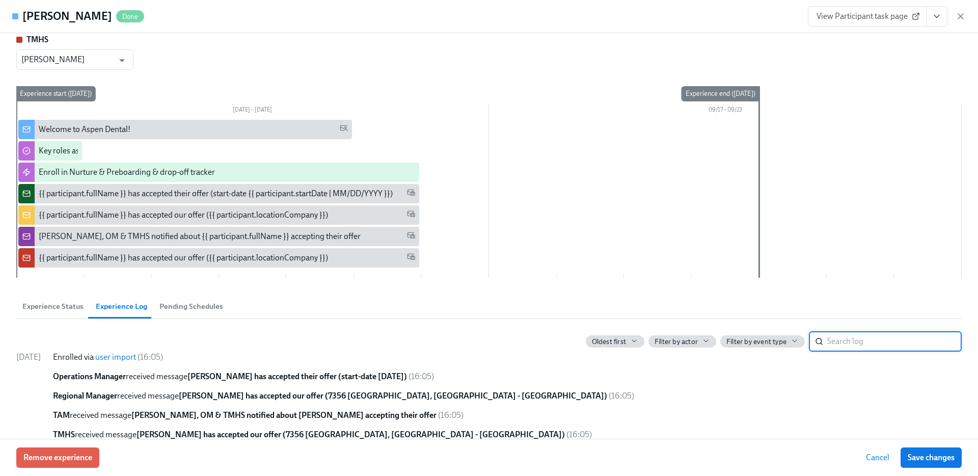
scroll to position [123, 0]
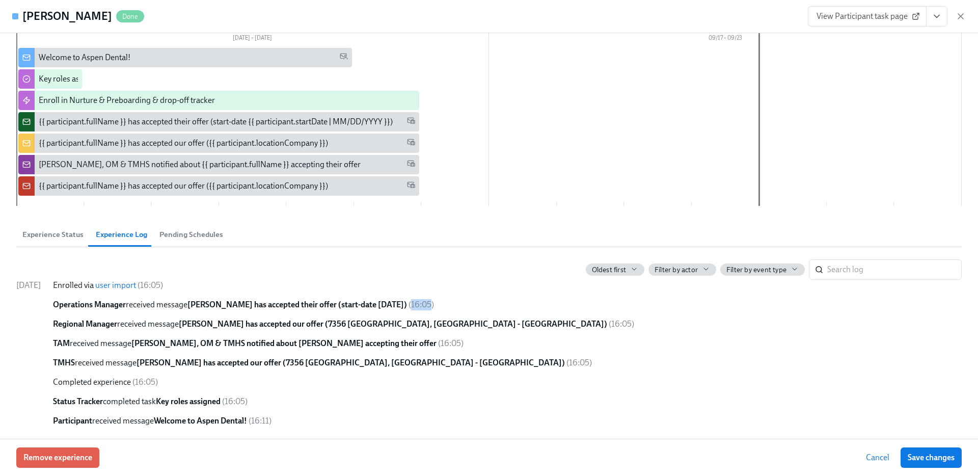
drag, startPoint x: 436, startPoint y: 305, endPoint x: 457, endPoint y: 305, distance: 20.9
click at [434, 305] on span "( 16:05 )" at bounding box center [421, 305] width 25 height 10
copy span "16:05"
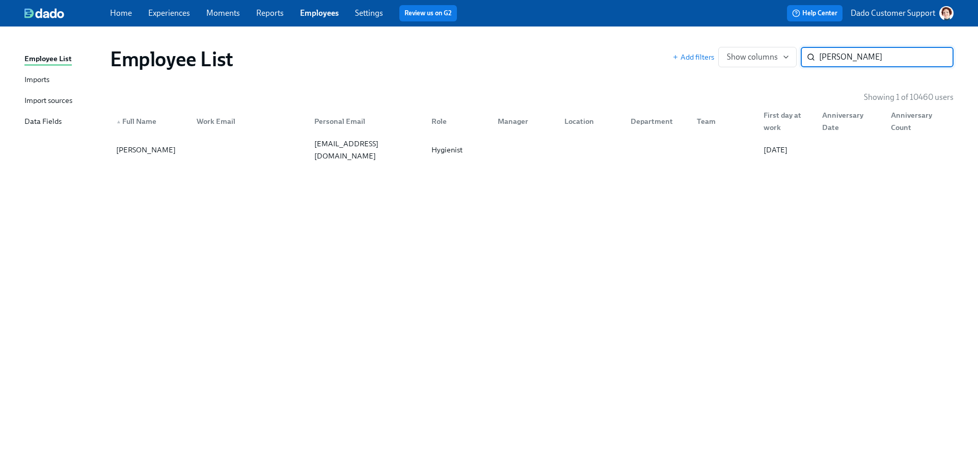
type input "[PERSON_NAME]"
click at [151, 154] on div "[PERSON_NAME]" at bounding box center [146, 150] width 68 height 12
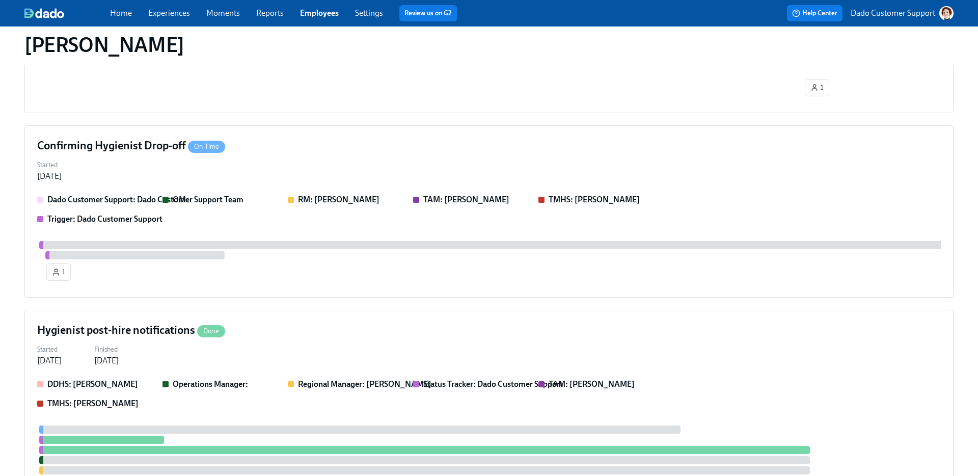
scroll to position [752, 0]
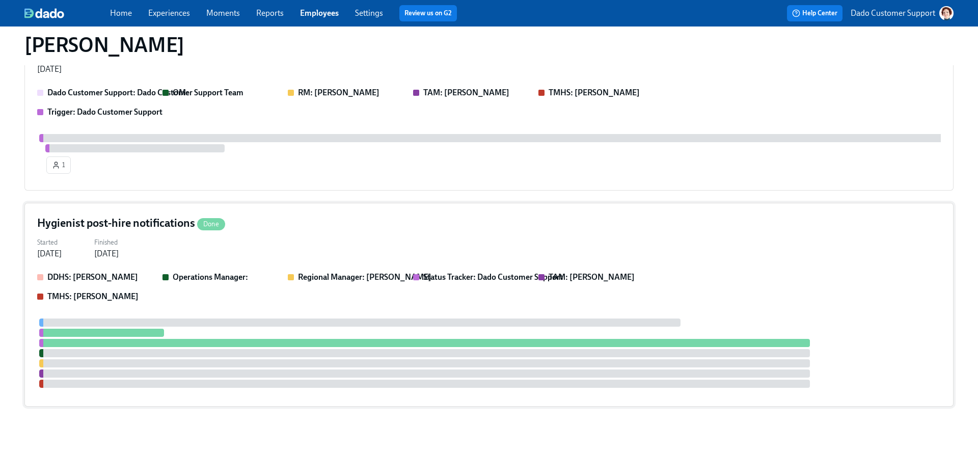
click at [119, 256] on div "Sep 09, 2025" at bounding box center [106, 253] width 24 height 11
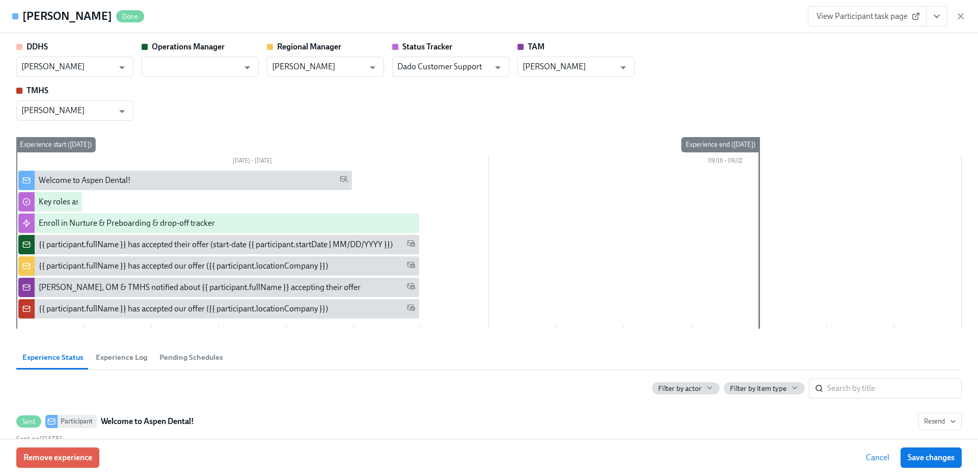
click at [125, 365] on button "Experience Log" at bounding box center [122, 357] width 64 height 24
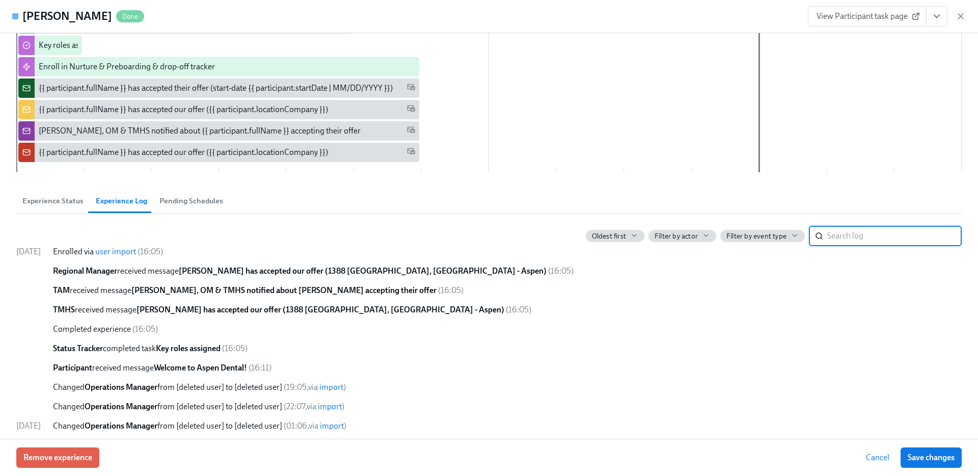
scroll to position [239, 0]
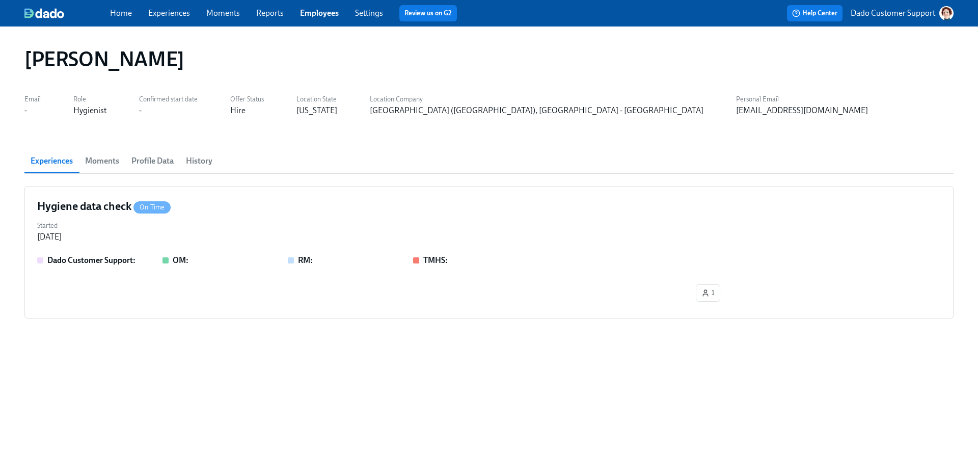
click at [203, 160] on span "History" at bounding box center [199, 161] width 27 height 14
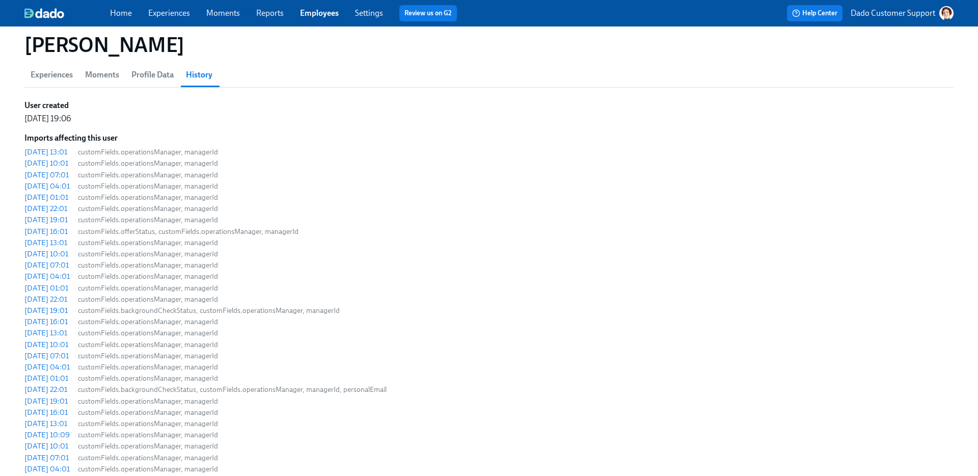
scroll to position [175, 0]
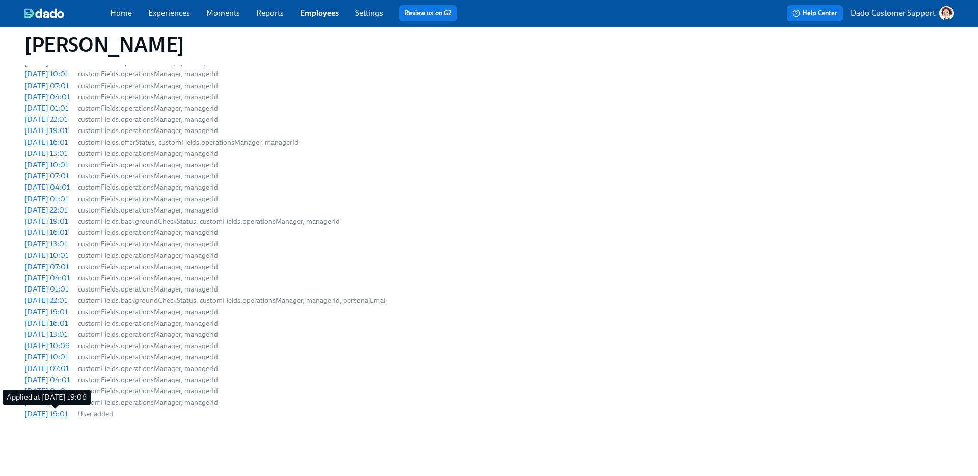
click at [61, 413] on div "2025/09/08 19:01" at bounding box center [45, 414] width 43 height 10
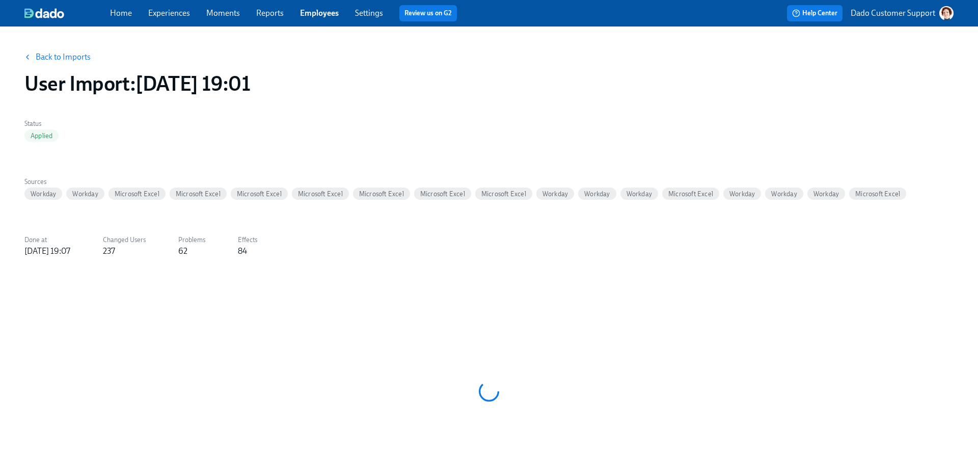
scroll to position [74, 0]
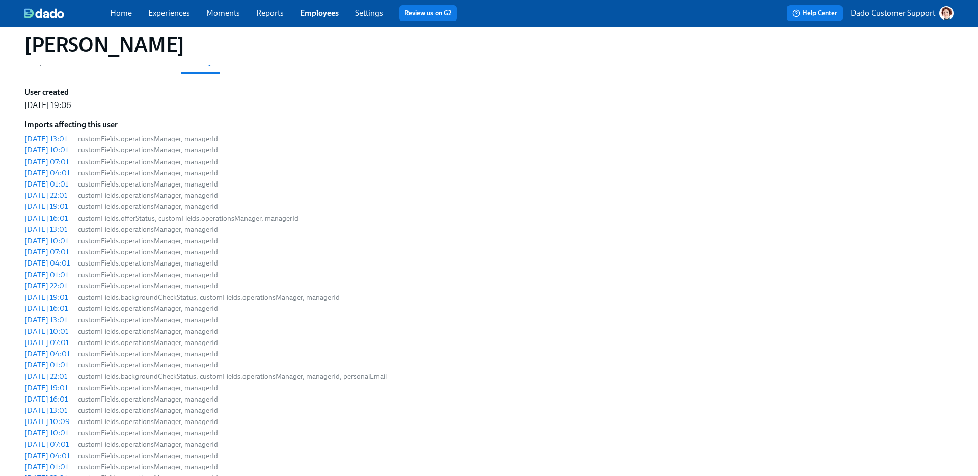
scroll to position [175, 0]
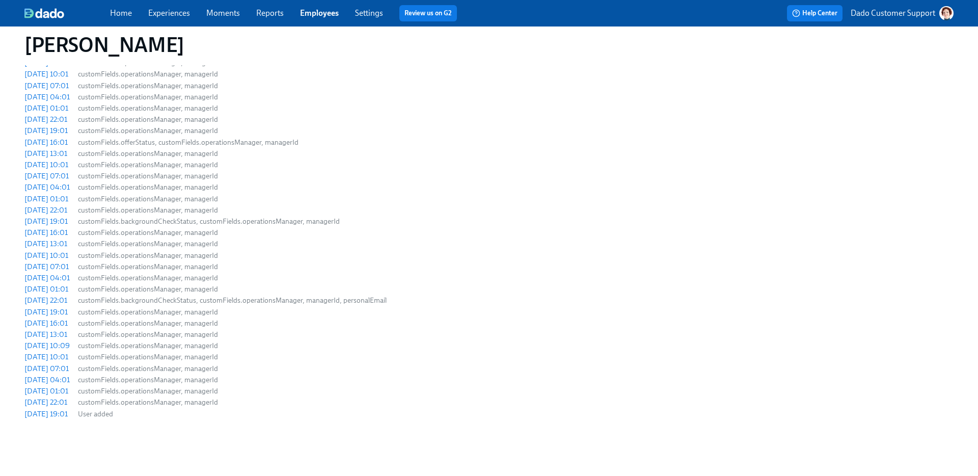
click at [342, 326] on span "customFields.operationsManager, managerId" at bounding box center [232, 324] width 309 height 10
click at [60, 138] on div "2025/09/11 16:01" at bounding box center [45, 142] width 43 height 10
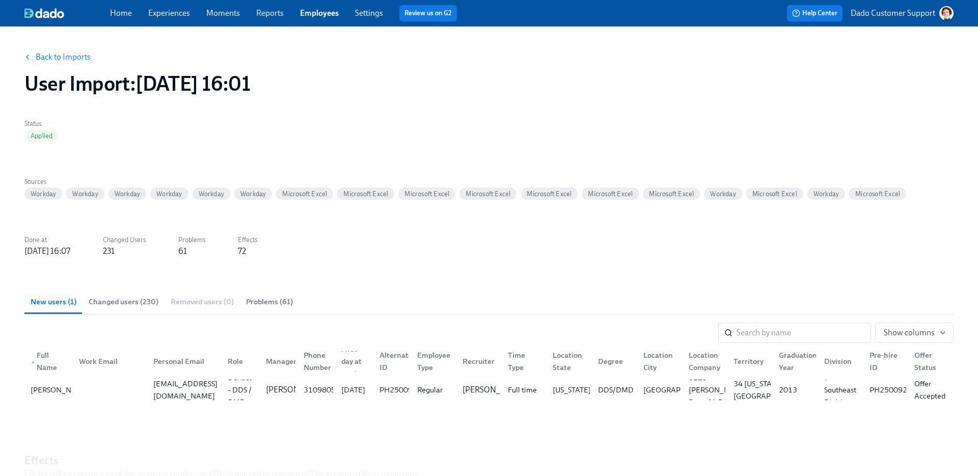
click at [124, 308] on button "Changed users (230)" at bounding box center [124, 301] width 82 height 24
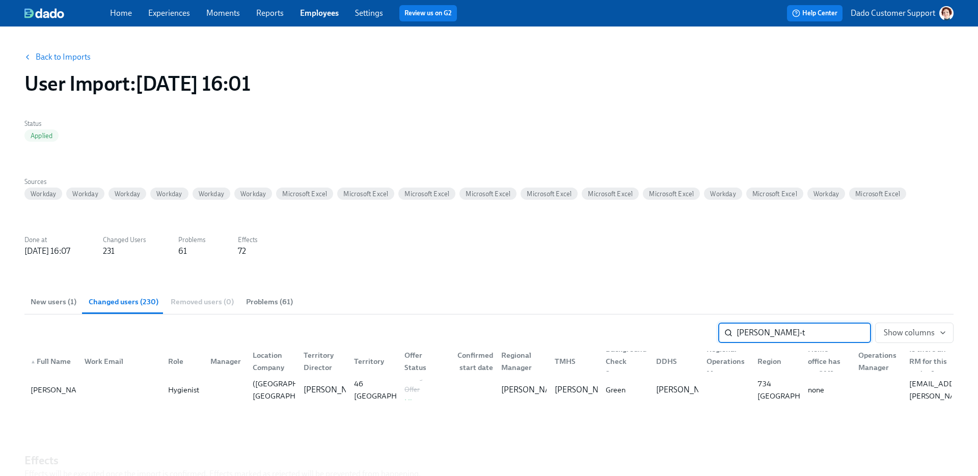
type input "kay-t"
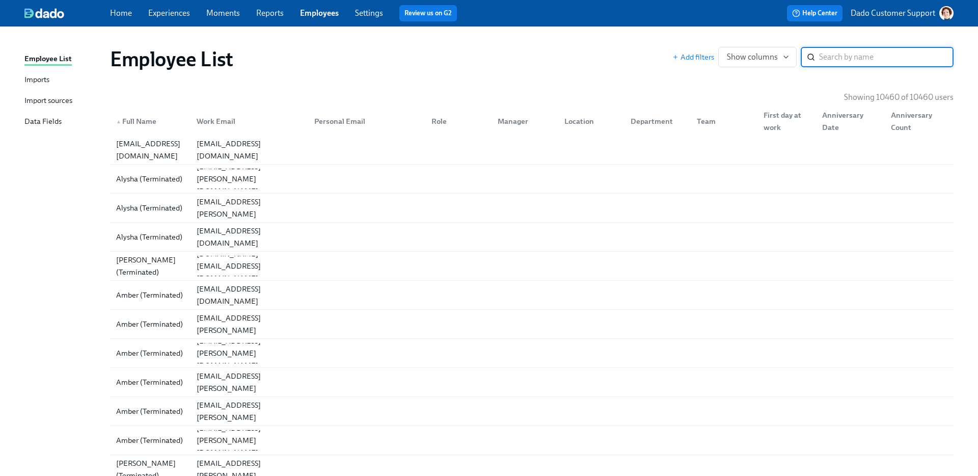
click at [892, 55] on input "search" at bounding box center [886, 57] width 135 height 20
paste input "[PERSON_NAME]"
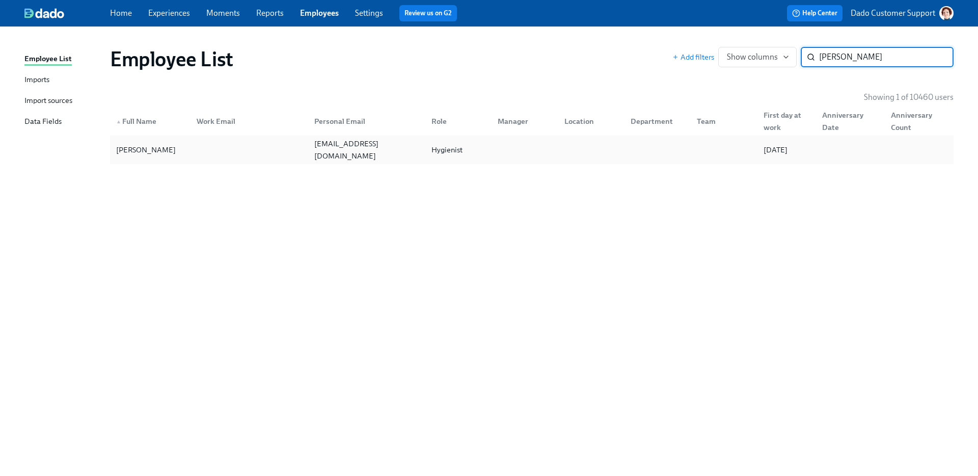
type input "[PERSON_NAME]"
click at [222, 146] on div at bounding box center [247, 150] width 117 height 20
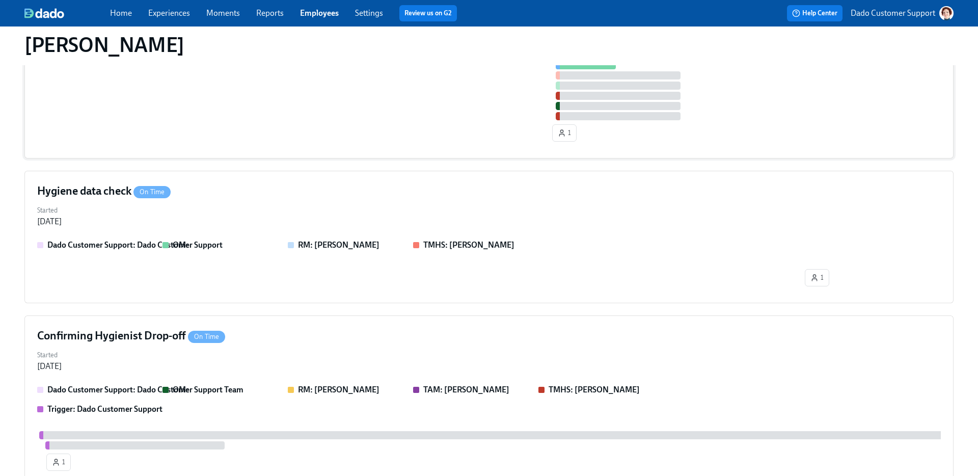
scroll to position [680, 0]
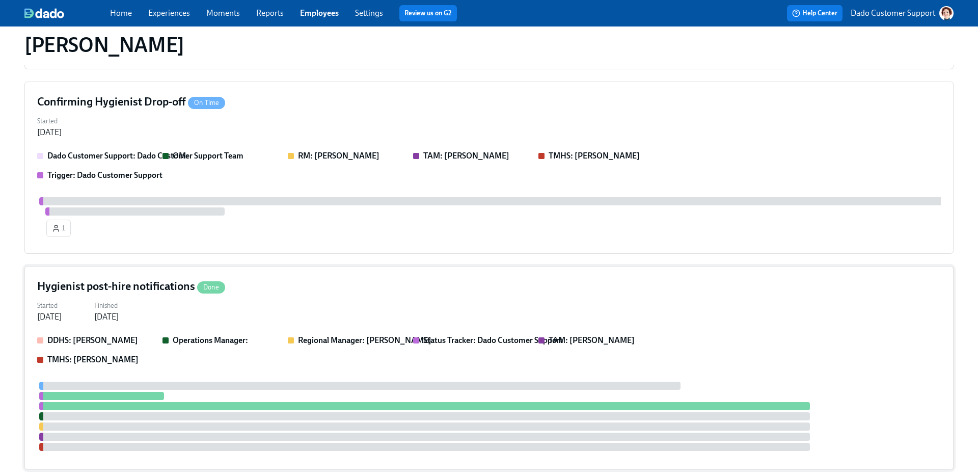
click at [202, 321] on div "Started [DATE] Finished [DATE]" at bounding box center [489, 310] width 904 height 24
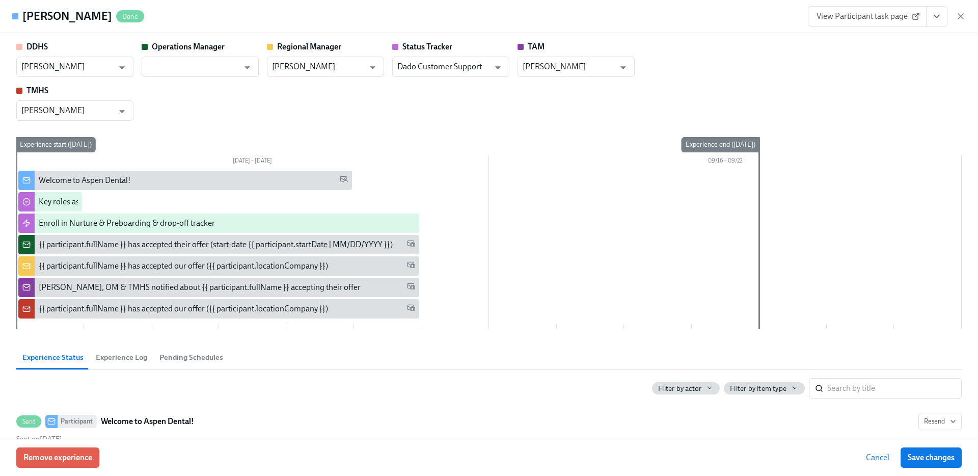
click at [121, 361] on span "Experience Log" at bounding box center [121, 358] width 51 height 12
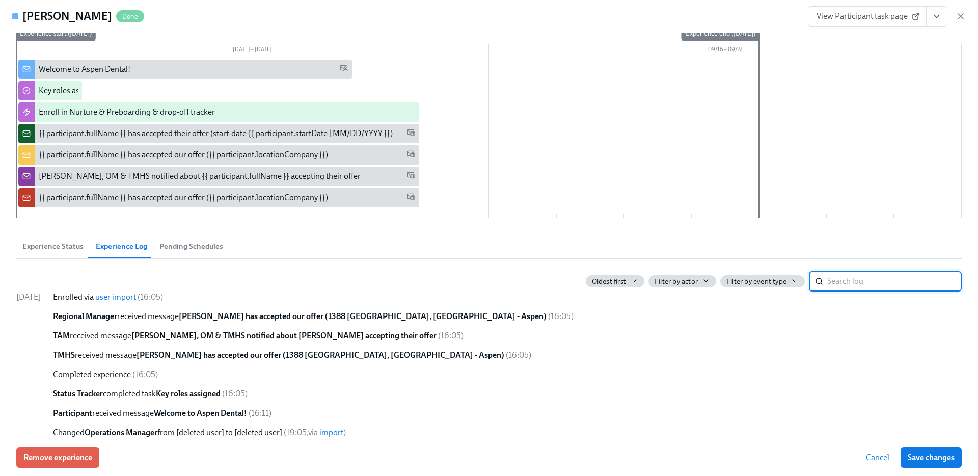
scroll to position [113, 0]
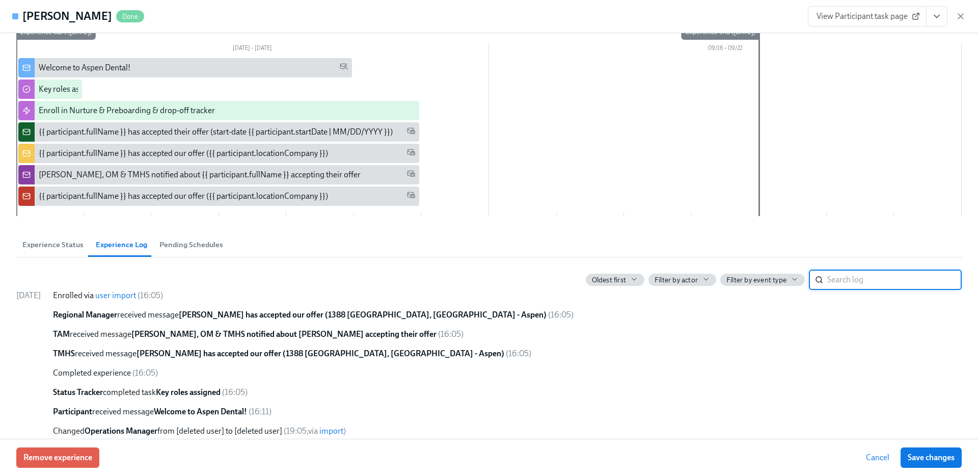
click at [964, 22] on div "View Participant task page" at bounding box center [887, 16] width 158 height 20
click at [964, 16] on icon "button" at bounding box center [961, 16] width 10 height 10
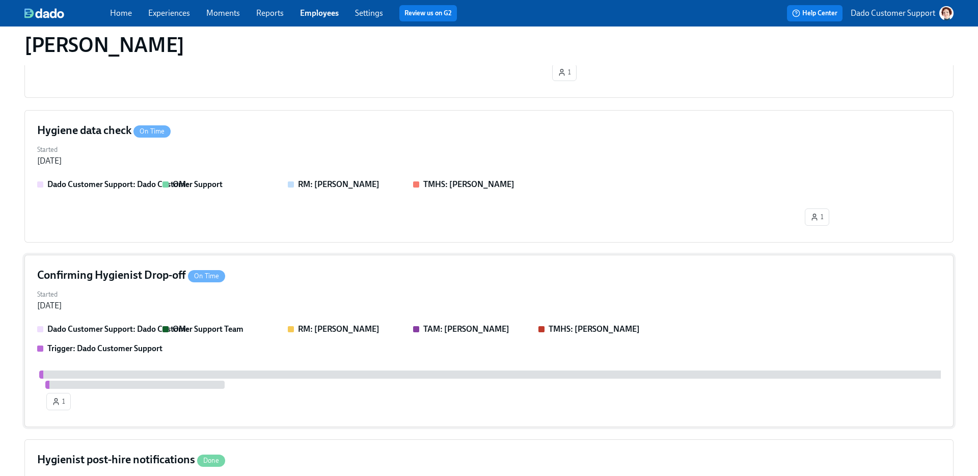
scroll to position [0, 0]
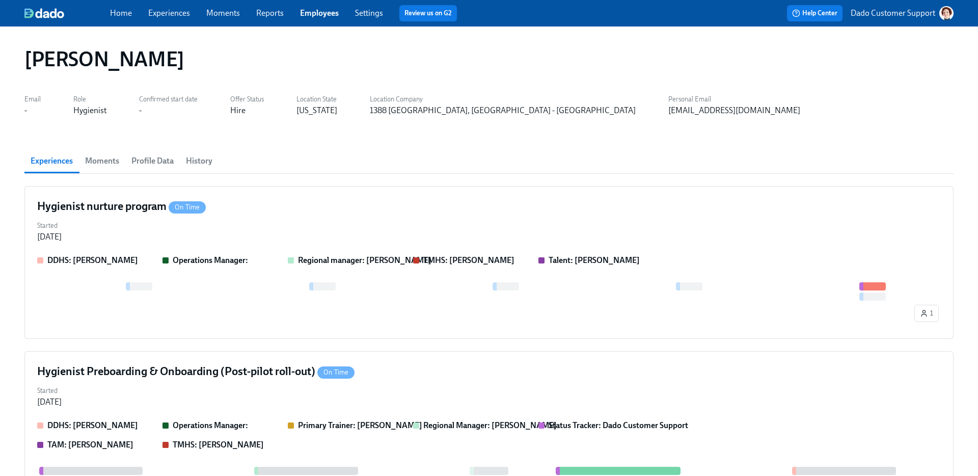
click at [199, 160] on span "History" at bounding box center [199, 161] width 27 height 14
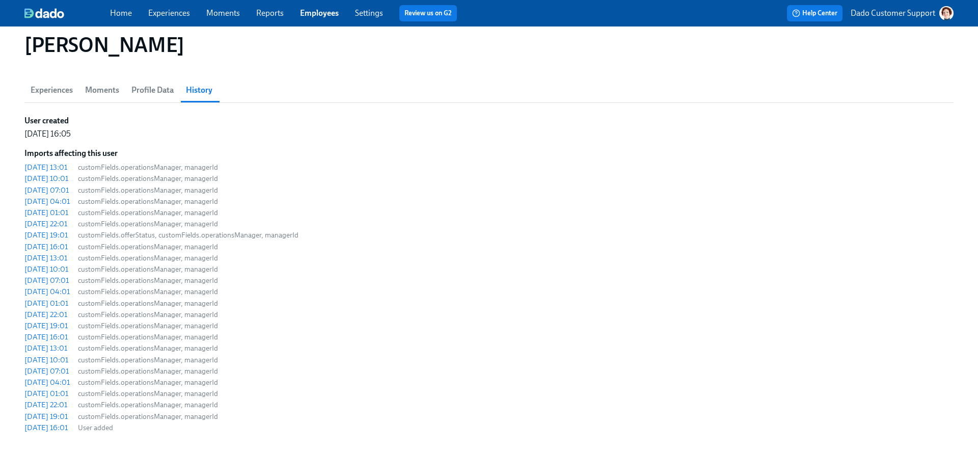
scroll to position [85, 0]
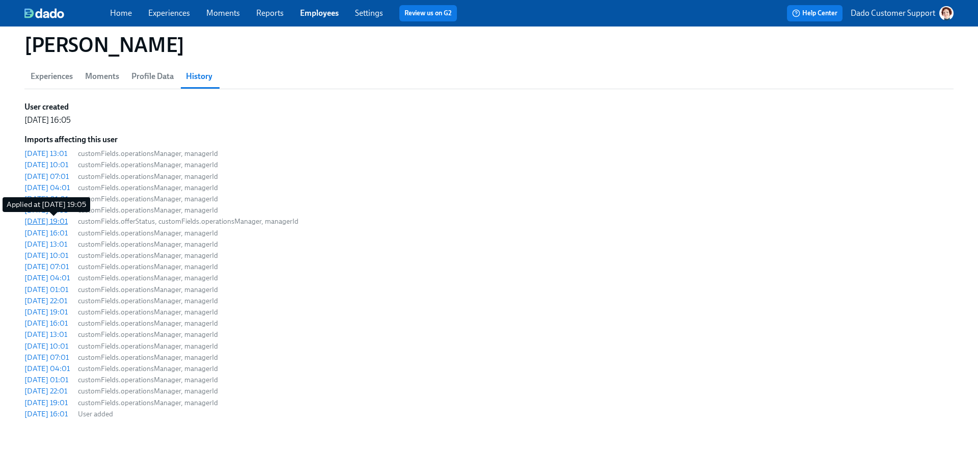
click at [60, 219] on div "[DATE] 19:01" at bounding box center [45, 221] width 43 height 10
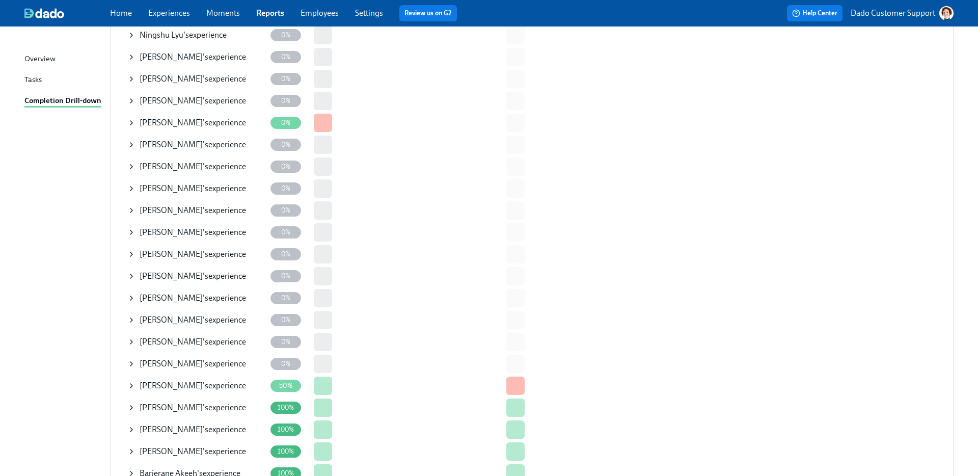
scroll to position [911, 0]
